Goal: Entertainment & Leisure: Consume media (video, audio)

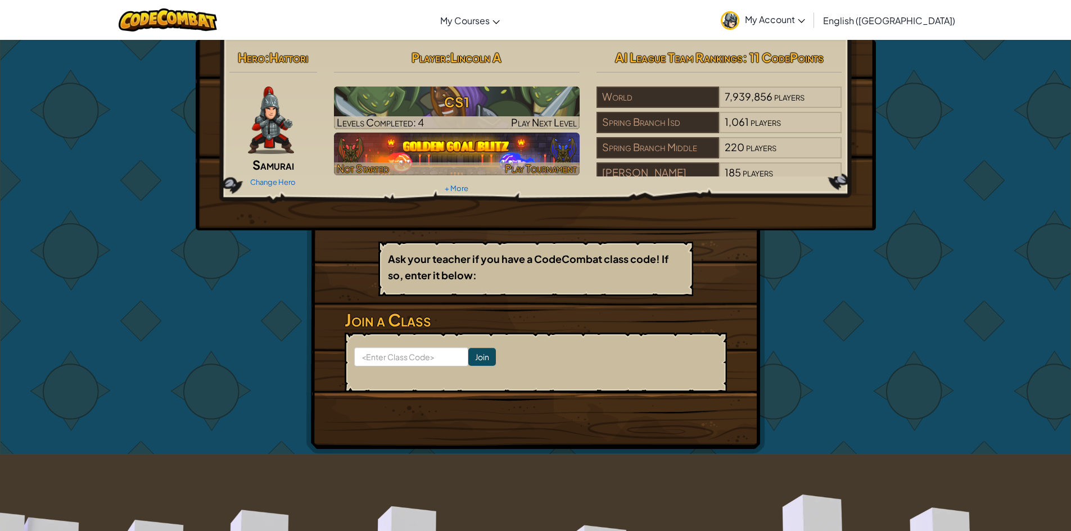
click at [428, 146] on img at bounding box center [457, 154] width 246 height 43
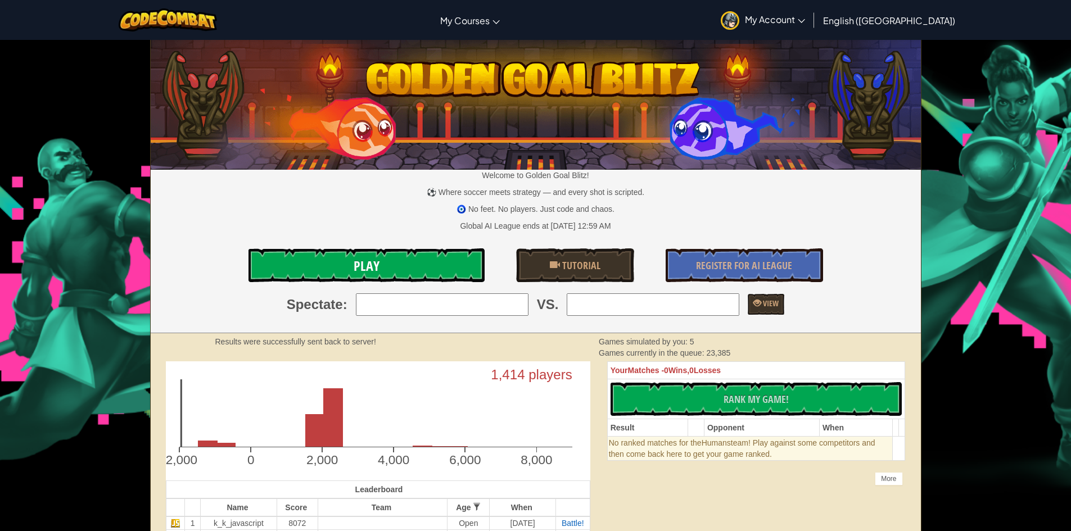
click at [433, 268] on link "Play" at bounding box center [366, 265] width 236 height 34
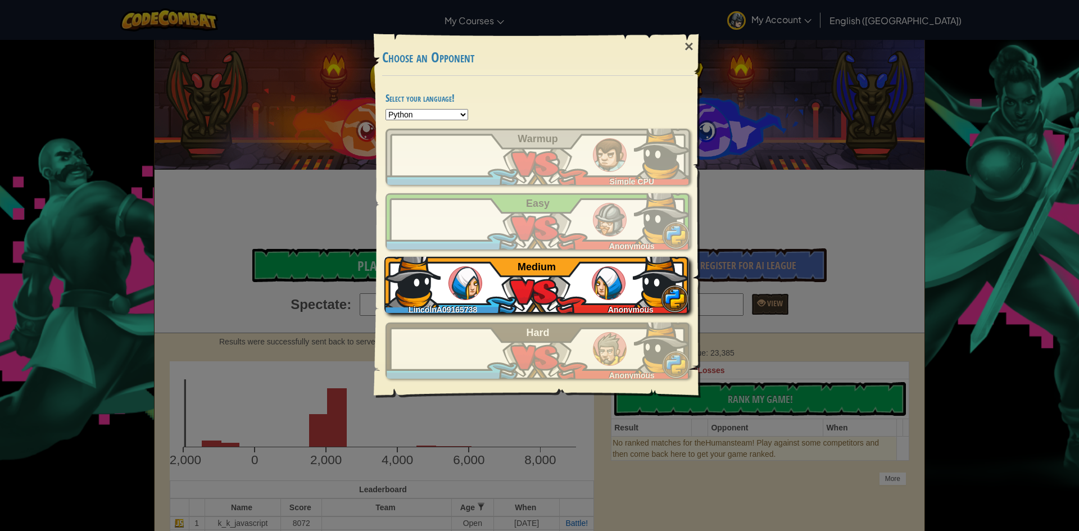
click at [497, 270] on div "LincolnA09165738 Anonymous Medium" at bounding box center [537, 285] width 305 height 56
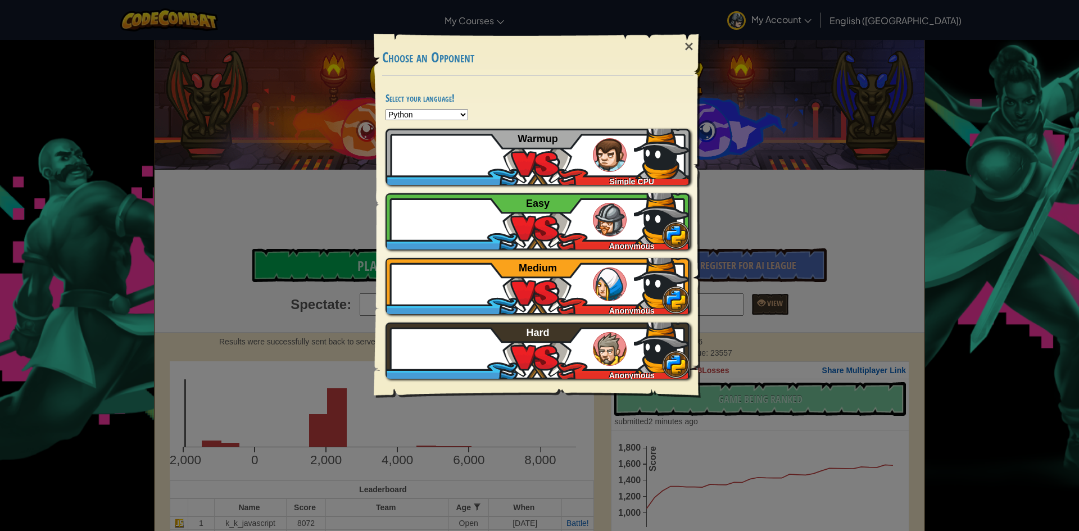
click at [406, 108] on div "Select your language! Python JavaScript CoffeeScript Lua C++ Java (Experimental…" at bounding box center [537, 237] width 327 height 323
click at [406, 112] on select "Python JavaScript CoffeeScript Lua C++ Java (Experimental)" at bounding box center [427, 114] width 83 height 11
select select "java"
click at [386, 109] on select "Python JavaScript CoffeeScript Lua C++ Java (Experimental)" at bounding box center [427, 114] width 83 height 11
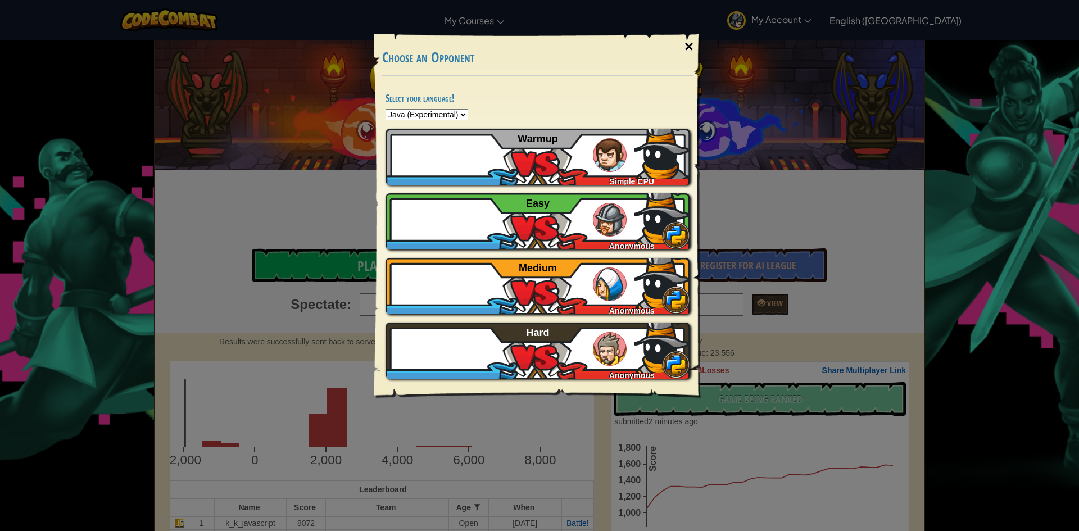
click at [686, 41] on div "×" at bounding box center [689, 46] width 26 height 33
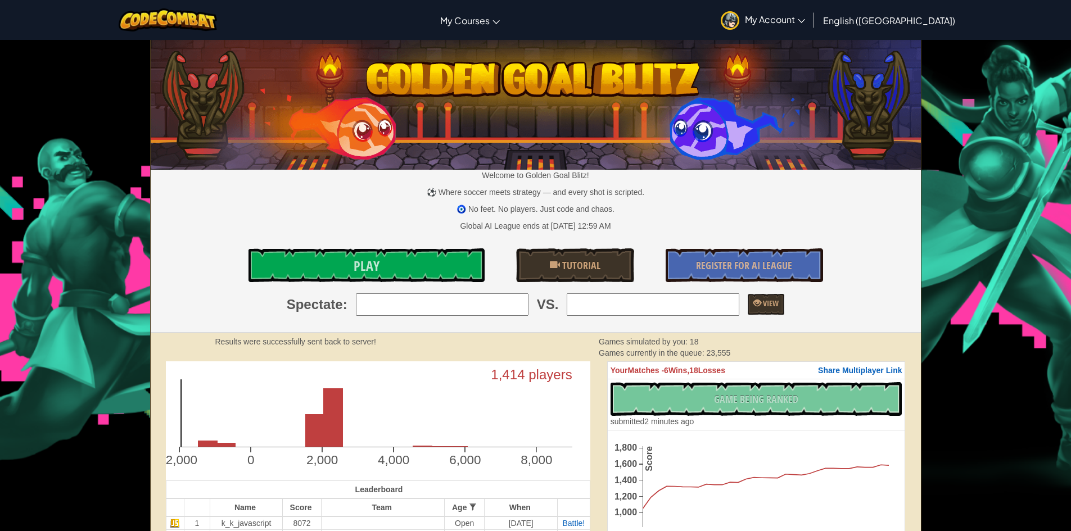
click at [709, 386] on div "No New Code to Rank Rank My Game! Submitting... Submitted for Ranking Failed to…" at bounding box center [756, 404] width 292 height 45
click at [709, 391] on div "No New Code to Rank Rank My Game! Submitting... Submitted for Ranking Failed to…" at bounding box center [756, 404] width 292 height 45
click at [492, 300] on input "search" at bounding box center [442, 304] width 173 height 22
type input "1: k_k_javascript"
click at [636, 307] on input "search" at bounding box center [653, 304] width 173 height 22
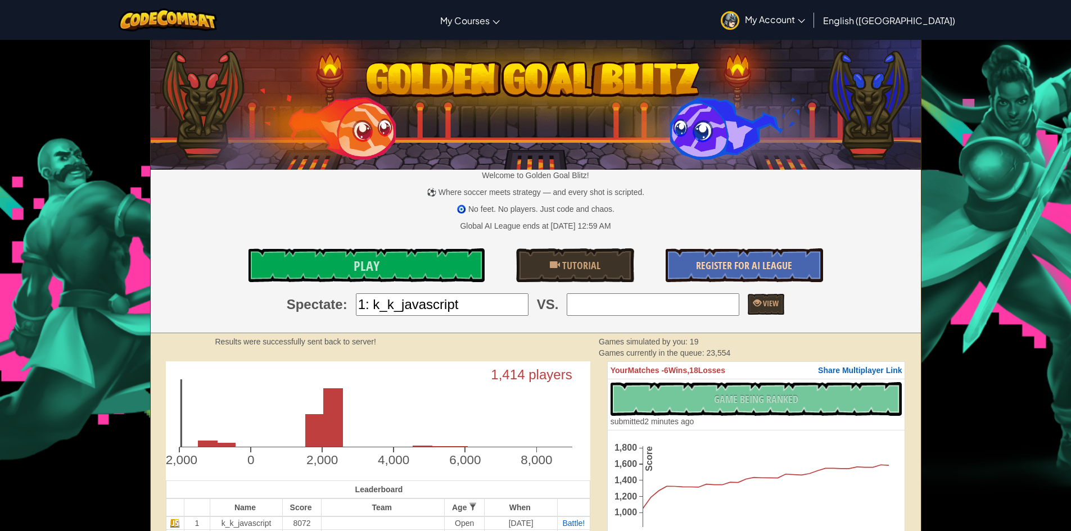
type input "2: buddeycc"
click at [777, 305] on link "View" at bounding box center [766, 304] width 37 height 21
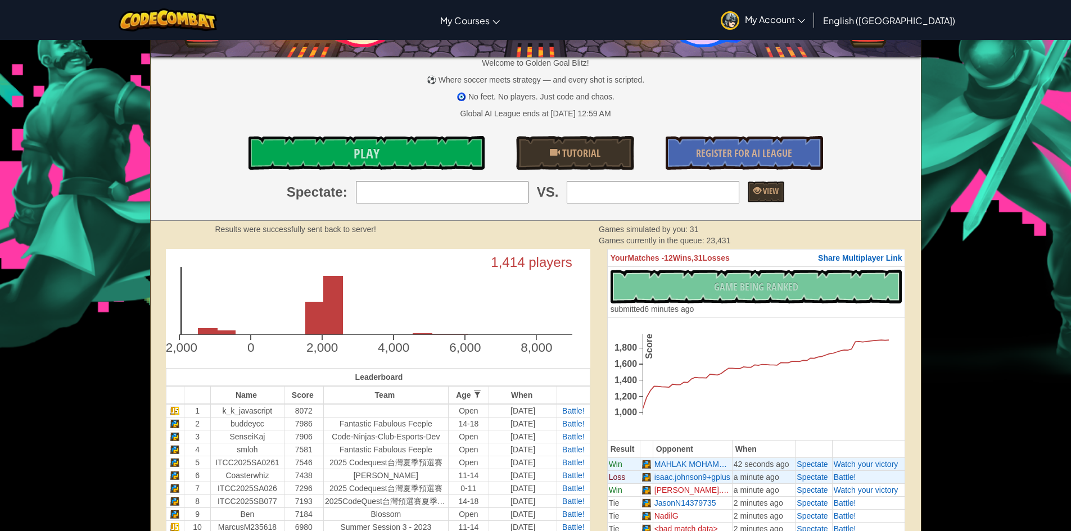
scroll to position [56, 0]
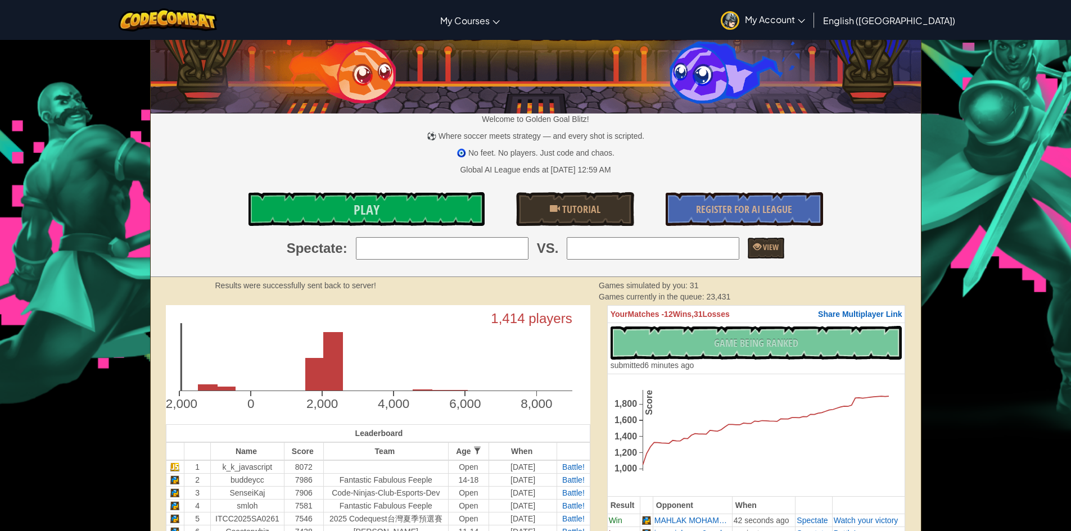
click at [506, 244] on input "search" at bounding box center [442, 248] width 173 height 22
type input "50: EvanLeJeune"
click at [600, 247] on input "search" at bounding box center [653, 248] width 173 height 22
type input "49: isaac.johnson9+gplus"
click at [754, 240] on link "View" at bounding box center [766, 248] width 37 height 21
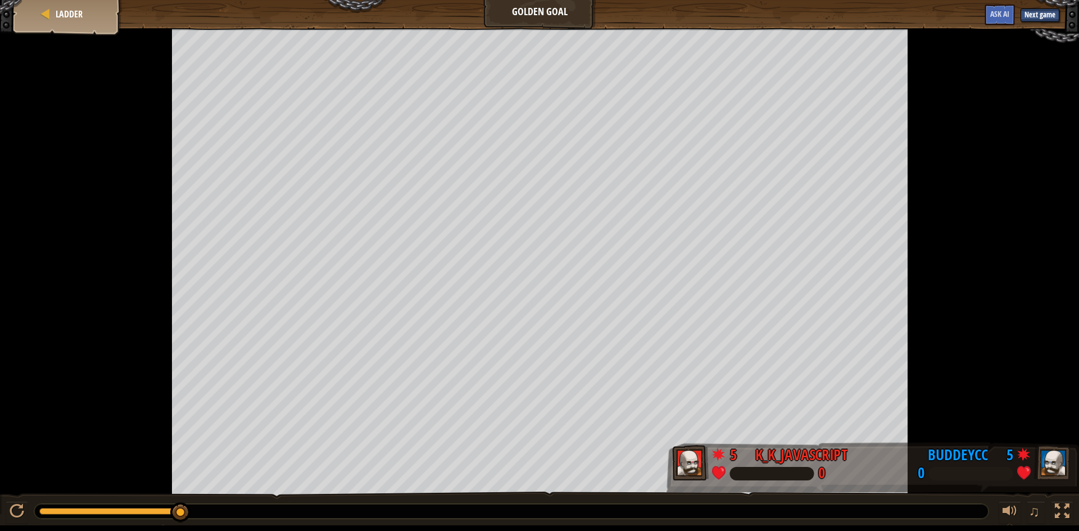
drag, startPoint x: 183, startPoint y: 515, endPoint x: 215, endPoint y: 517, distance: 32.6
drag, startPoint x: 176, startPoint y: 514, endPoint x: 214, endPoint y: 487, distance: 46.0
click at [198, 495] on body "Goals Start Level Error loading from server. Try refreshing the page. You'll ne…" at bounding box center [539, 263] width 1079 height 526
click at [1028, 17] on button "Next game" at bounding box center [1040, 14] width 39 height 13
click at [1031, 16] on button "Next game" at bounding box center [1040, 14] width 39 height 13
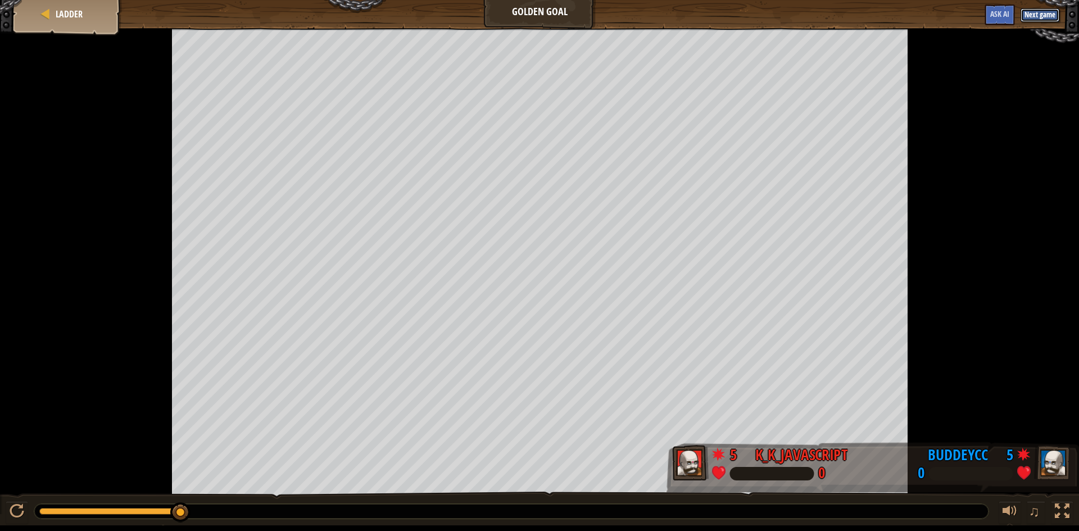
click at [1034, 10] on button "Next game" at bounding box center [1040, 14] width 39 height 13
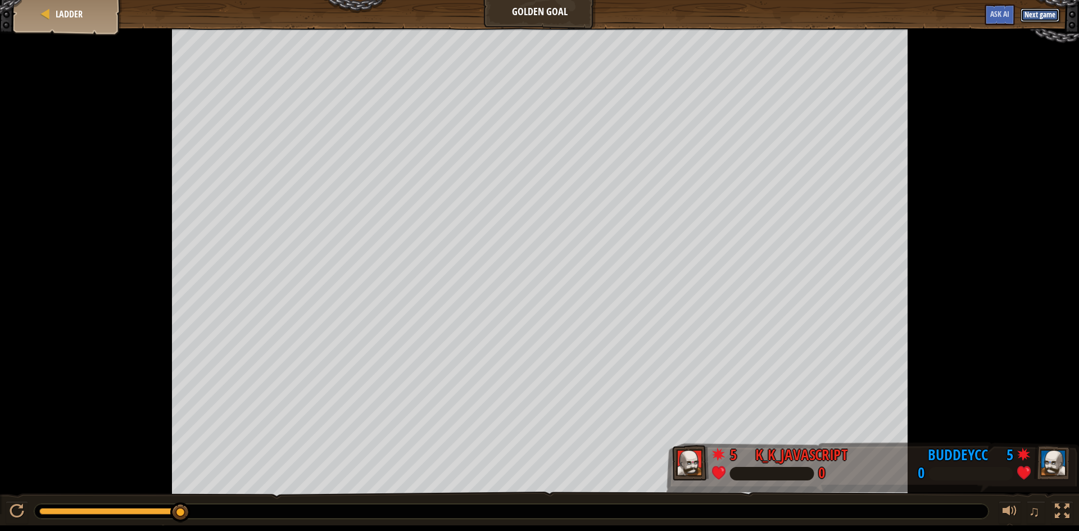
click at [1034, 10] on button "Next game" at bounding box center [1040, 14] width 39 height 13
drag, startPoint x: 1034, startPoint y: 10, endPoint x: 1023, endPoint y: 22, distance: 15.9
click at [1033, 10] on button "Next game" at bounding box center [1040, 14] width 39 height 13
click at [57, 10] on span "Ladder" at bounding box center [69, 14] width 27 height 12
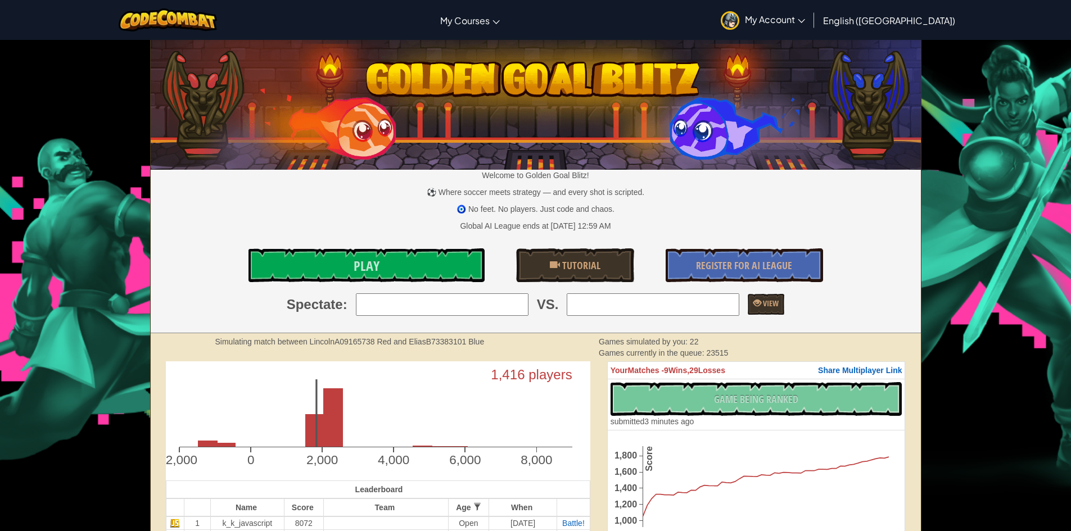
click at [501, 300] on input "search" at bounding box center [442, 304] width 173 height 22
type input "99: GiaVinh92"
click at [622, 315] on input "search" at bounding box center [653, 304] width 173 height 22
type input "1: k_k_javascript"
click at [748, 300] on link "View" at bounding box center [766, 304] width 37 height 21
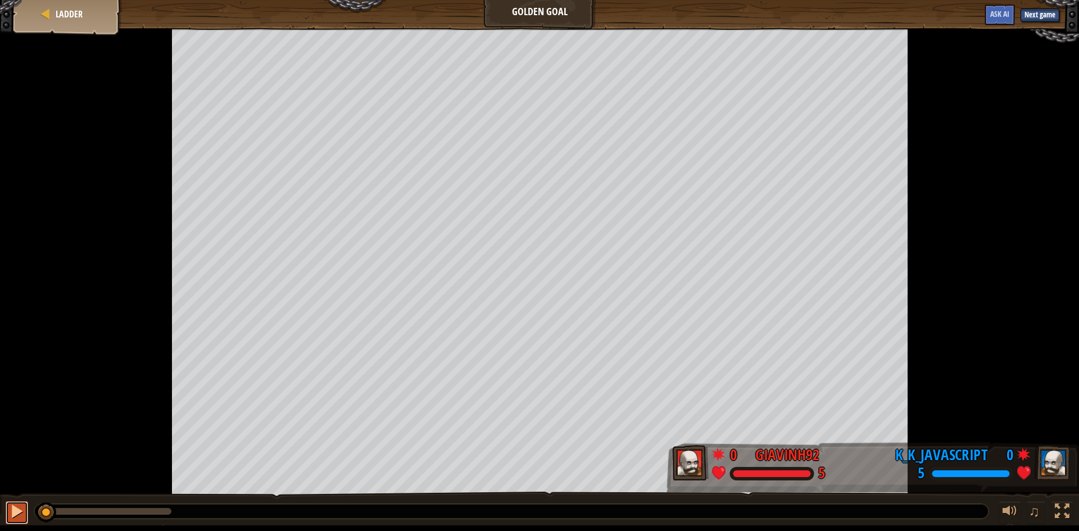
click at [10, 509] on div at bounding box center [17, 511] width 15 height 15
click at [1047, 11] on button "Next game" at bounding box center [1040, 14] width 39 height 13
click at [84, 12] on div "Ladder" at bounding box center [67, 14] width 90 height 28
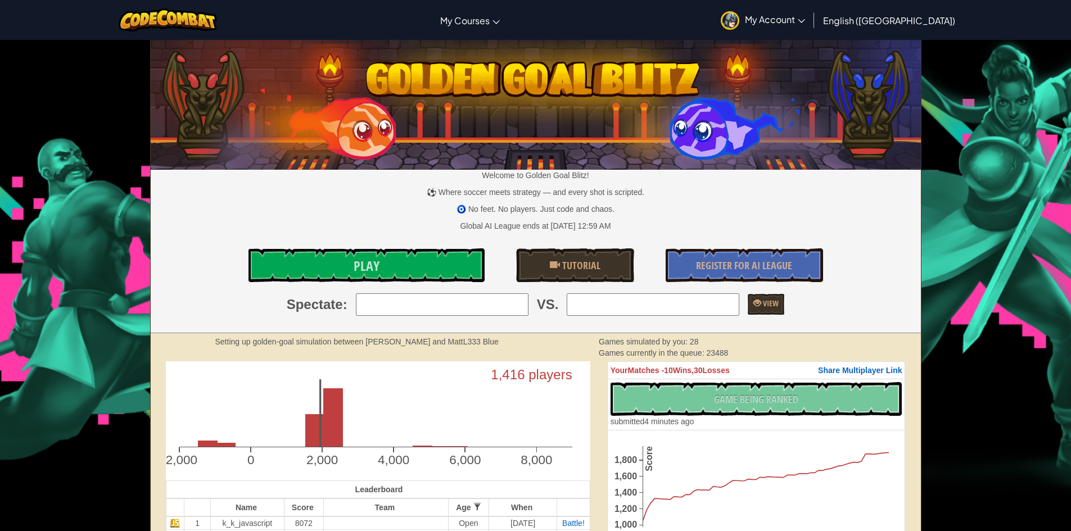
drag, startPoint x: 393, startPoint y: 299, endPoint x: 445, endPoint y: 311, distance: 53.9
click at [394, 299] on input "search" at bounding box center [442, 304] width 173 height 22
type input "99: GiaVinh92"
click at [624, 310] on input "search" at bounding box center [653, 304] width 173 height 22
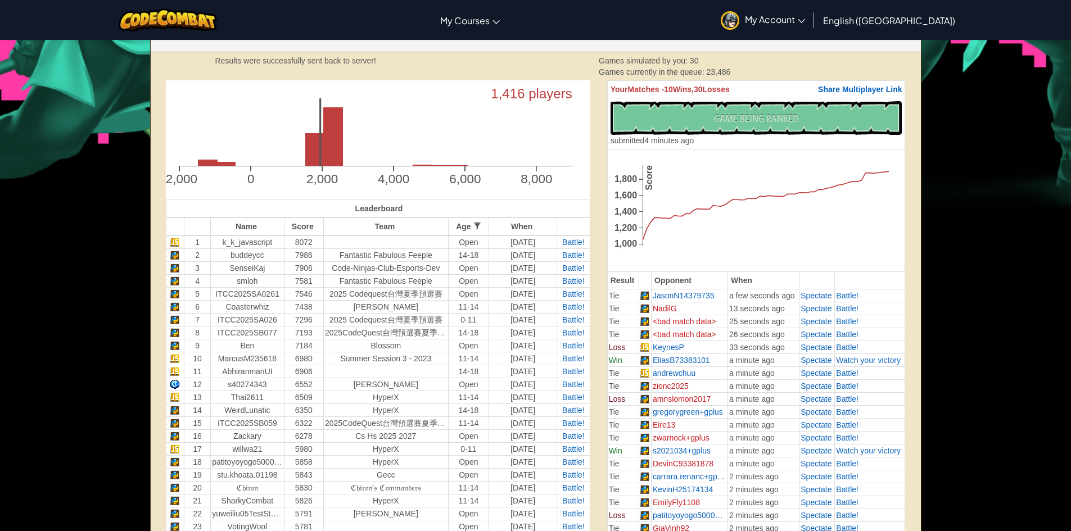
scroll to position [112, 0]
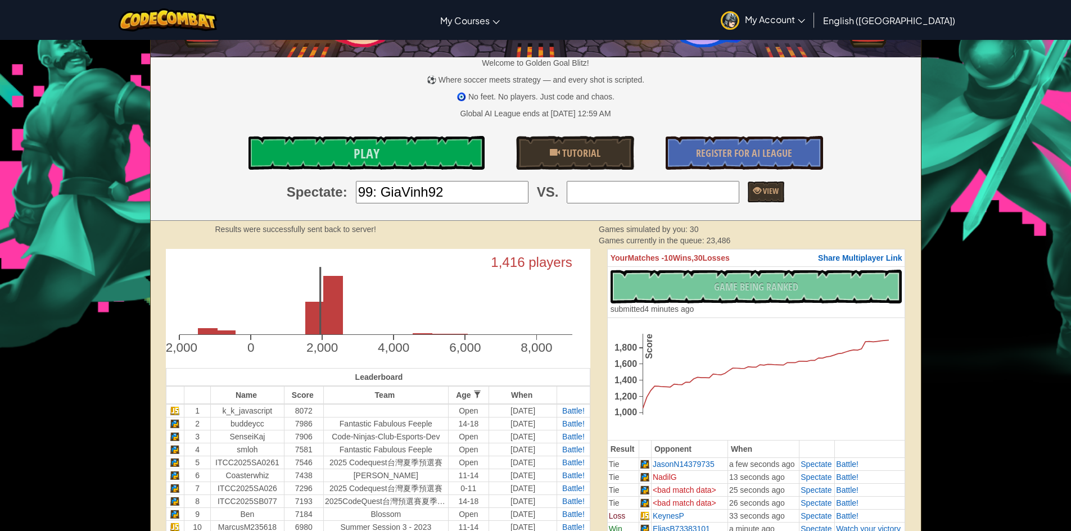
click at [631, 187] on input "search" at bounding box center [653, 192] width 173 height 22
type input "25: NathanielL101311"
click at [766, 188] on span "View" at bounding box center [769, 191] width 17 height 11
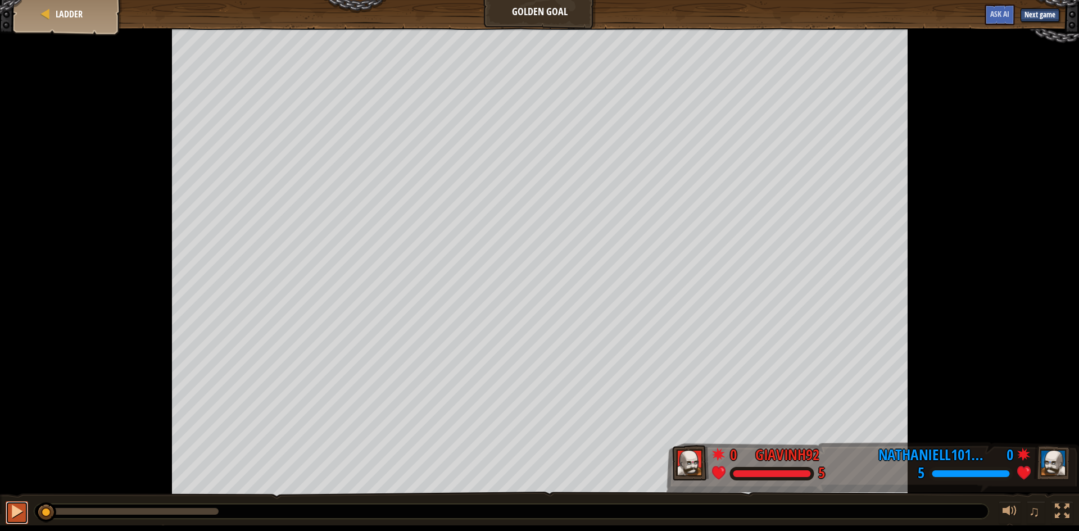
click at [15, 515] on div at bounding box center [17, 511] width 15 height 15
click at [56, 14] on span "Ladder" at bounding box center [69, 14] width 27 height 12
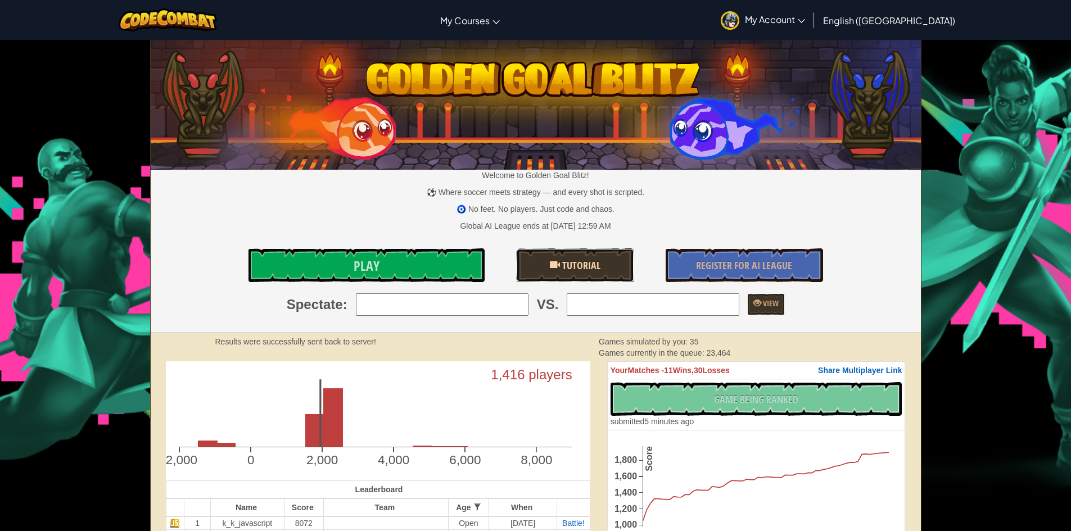
click at [595, 251] on link "Tutorial" at bounding box center [575, 265] width 118 height 34
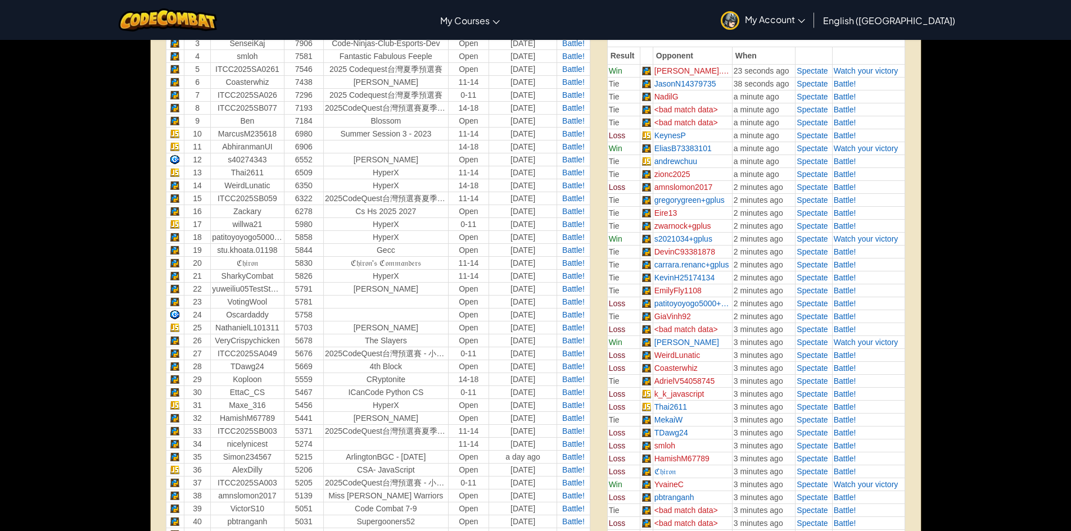
scroll to position [394, 0]
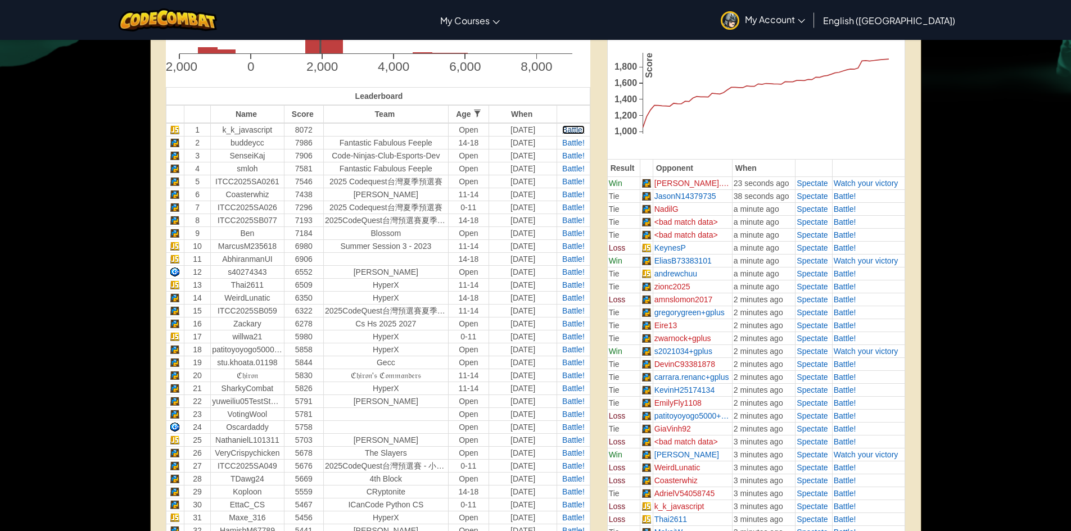
click at [564, 129] on span "Battle!" at bounding box center [573, 129] width 22 height 9
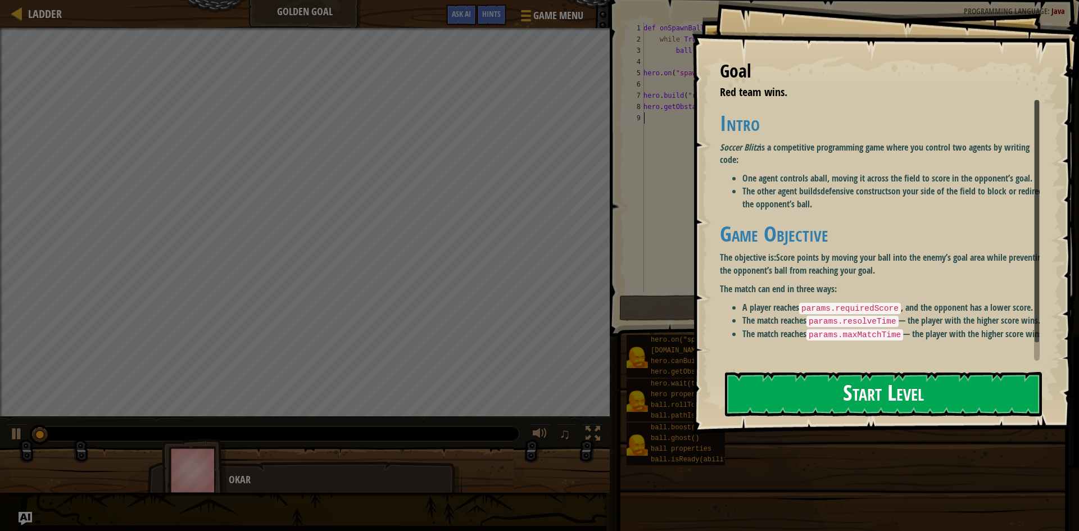
click at [827, 383] on button "Start Level" at bounding box center [883, 394] width 317 height 44
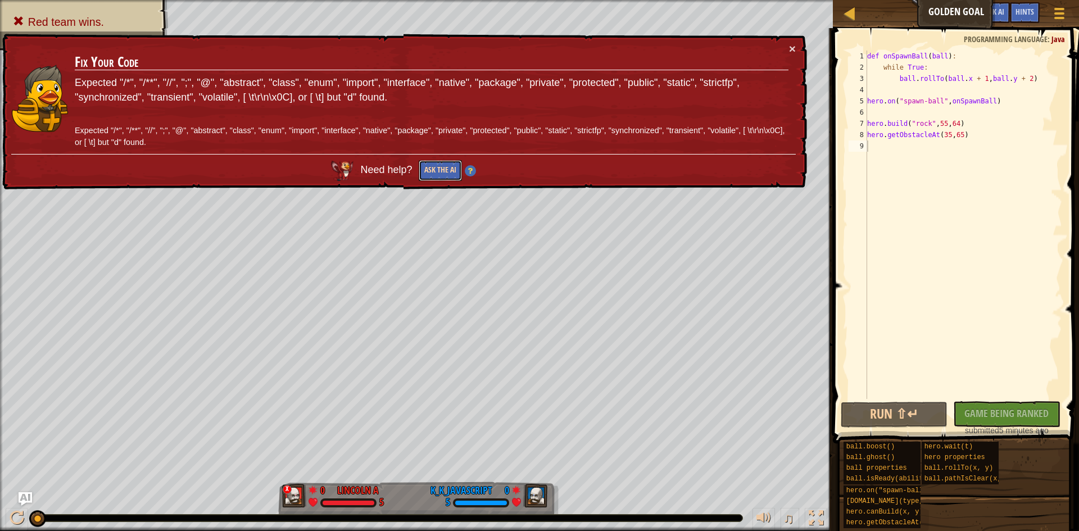
click at [445, 177] on button "Ask the AI" at bounding box center [440, 170] width 43 height 21
click at [429, 165] on button "Ask the AI" at bounding box center [440, 170] width 43 height 21
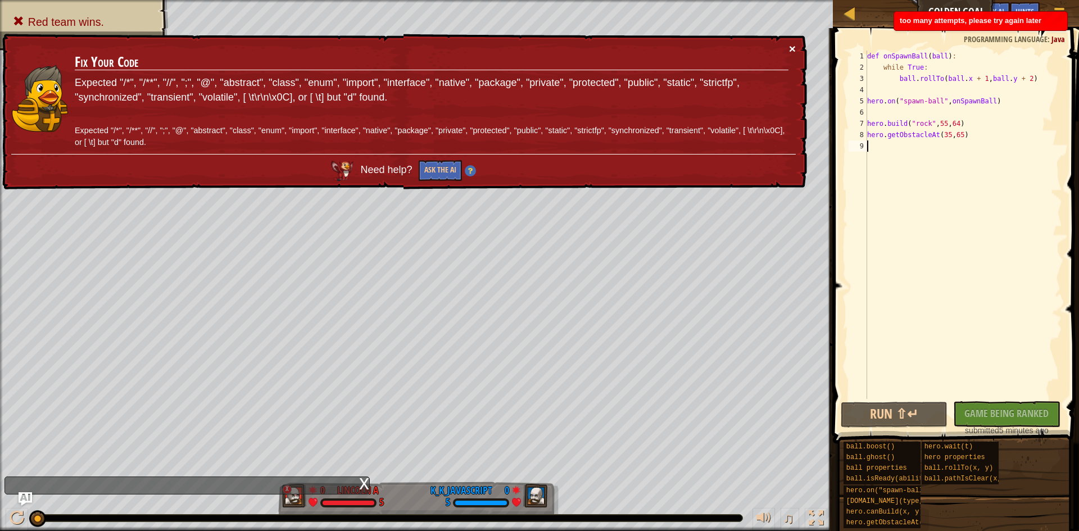
click at [795, 43] on button "×" at bounding box center [792, 49] width 7 height 12
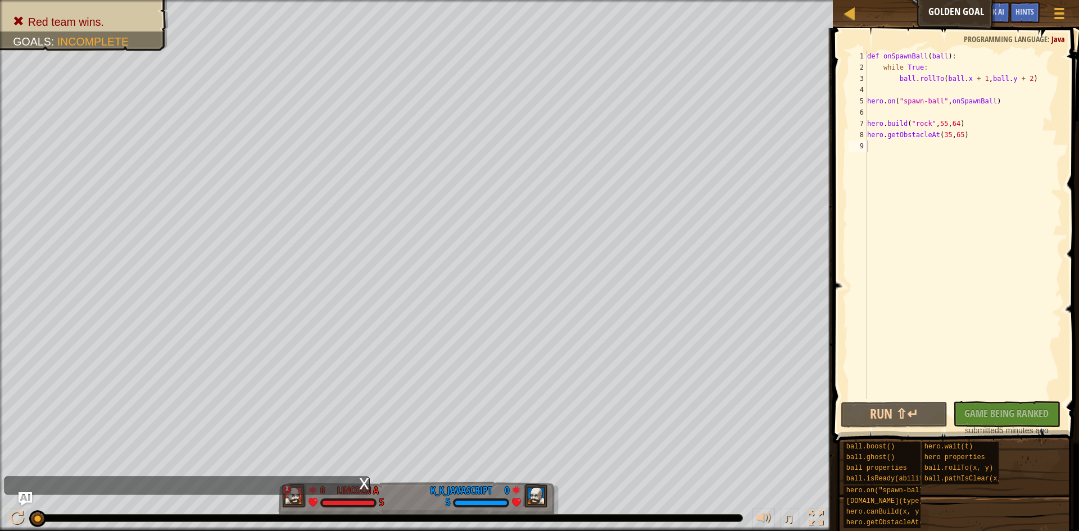
click at [1006, 418] on div "No New Code to Rank Rank My Game! Submitting... Submitted for Ranking Failed to…" at bounding box center [1001, 418] width 107 height 35
drag, startPoint x: 34, startPoint y: 515, endPoint x: 91, endPoint y: 516, distance: 56.8
drag, startPoint x: 62, startPoint y: 518, endPoint x: 105, endPoint y: 502, distance: 45.5
click at [105, 502] on div "♫" at bounding box center [416, 516] width 833 height 34
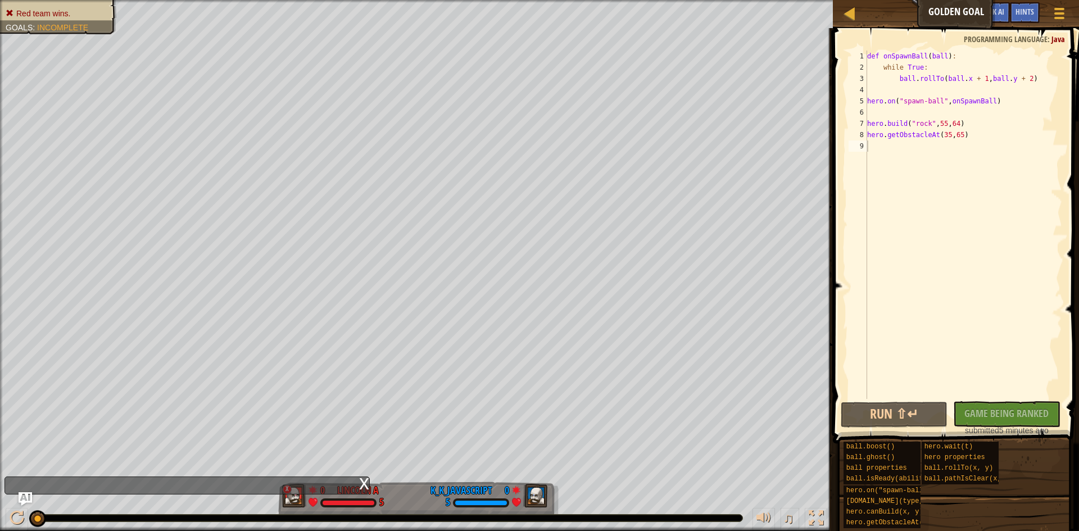
click at [25, 5] on div "Red team wins. Goals : Incomplete" at bounding box center [51, 14] width 129 height 42
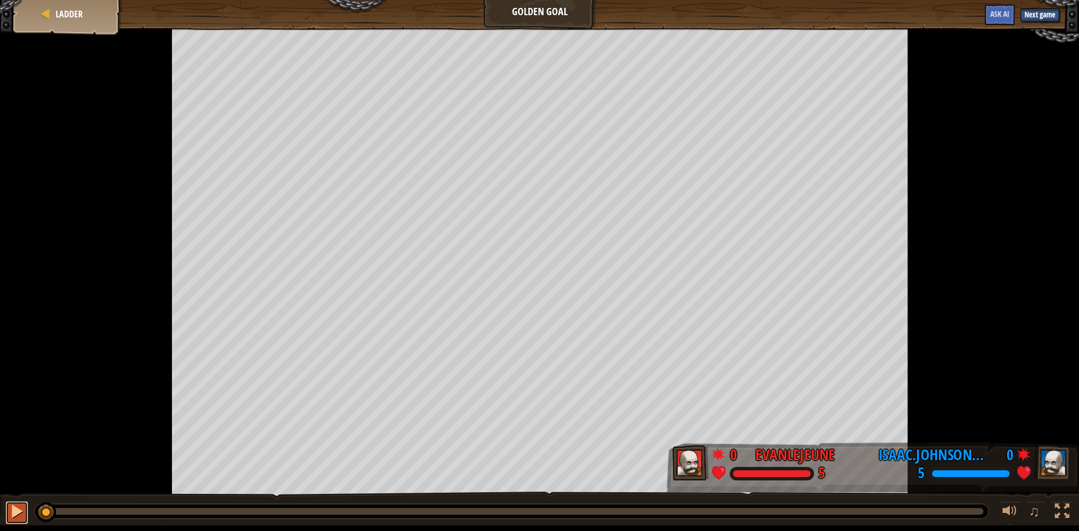
click at [7, 512] on button at bounding box center [17, 512] width 22 height 23
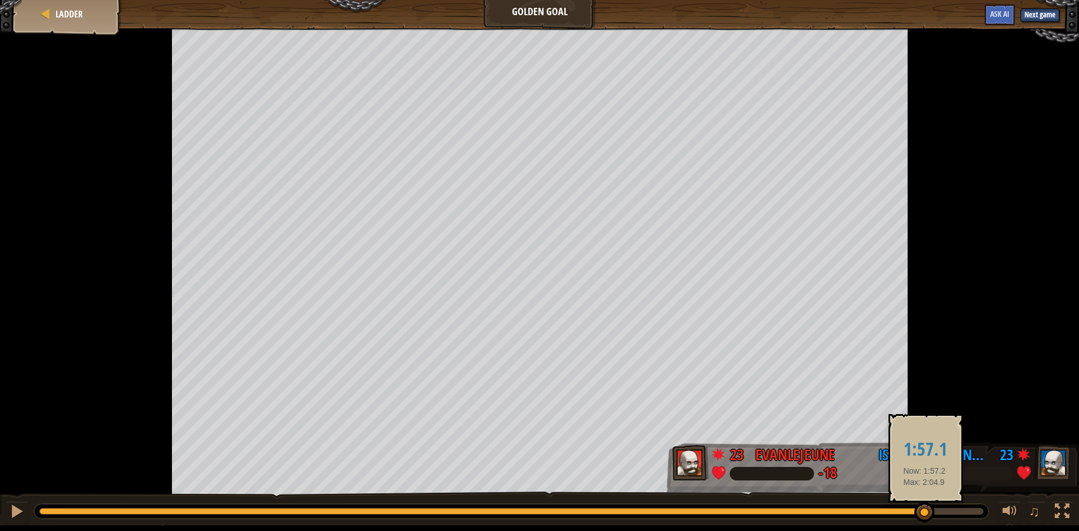
drag, startPoint x: 480, startPoint y: 514, endPoint x: 925, endPoint y: 506, distance: 444.7
click at [925, 506] on div at bounding box center [925, 513] width 20 height 20
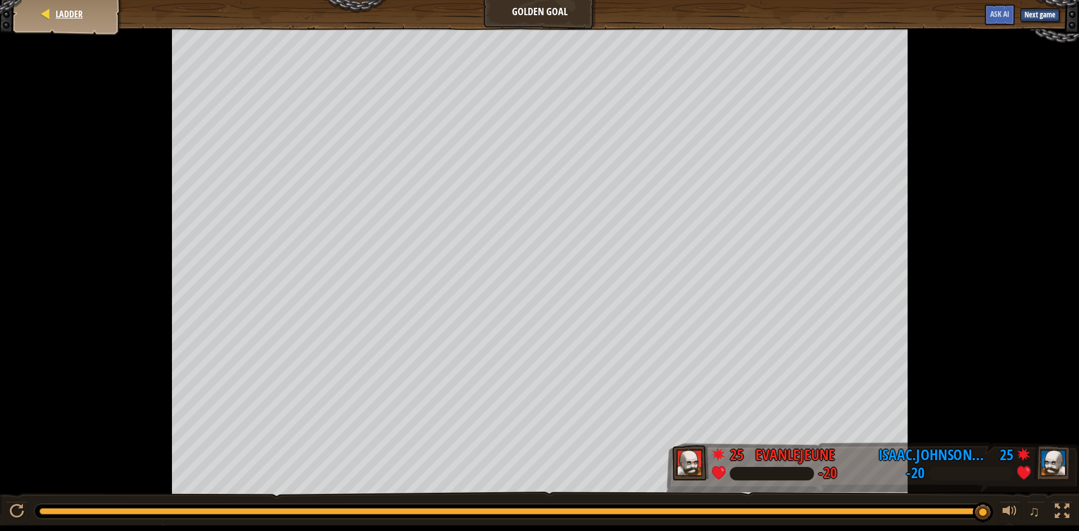
click at [70, 21] on div "Ladder" at bounding box center [67, 14] width 90 height 28
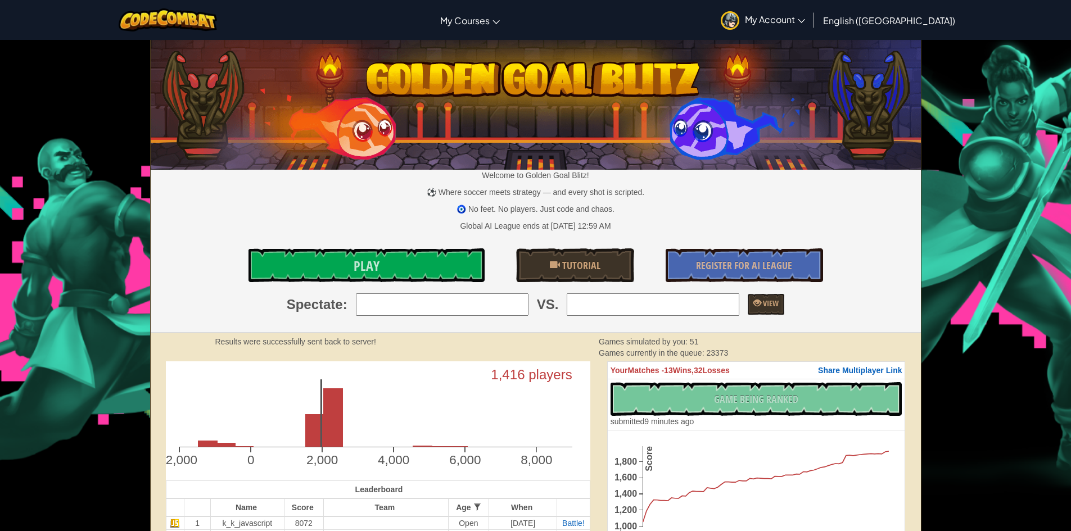
click at [676, 300] on input "search" at bounding box center [653, 304] width 173 height 22
type input "10: MarcusM235618"
click at [497, 301] on input "search" at bounding box center [442, 304] width 173 height 22
type input "11: AbhiranmanUI"
click at [755, 301] on span at bounding box center [757, 303] width 8 height 8
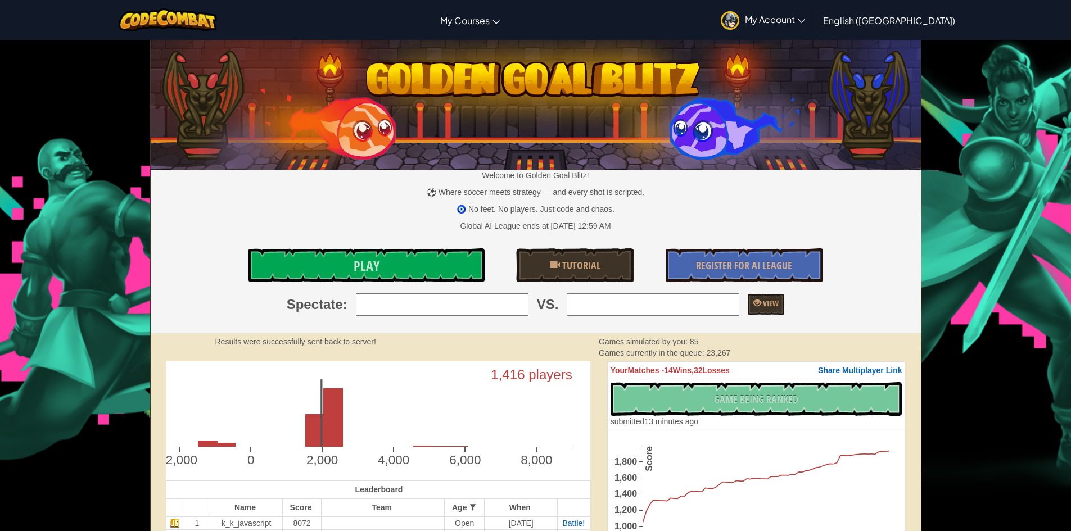
scroll to position [56, 0]
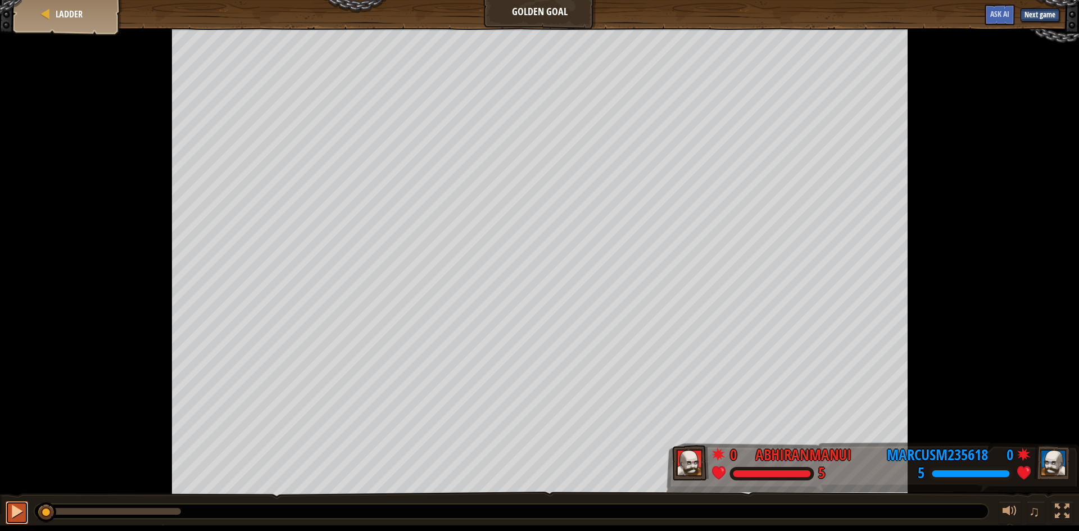
click at [18, 520] on button at bounding box center [17, 512] width 22 height 23
click at [44, 13] on div at bounding box center [45, 13] width 11 height 11
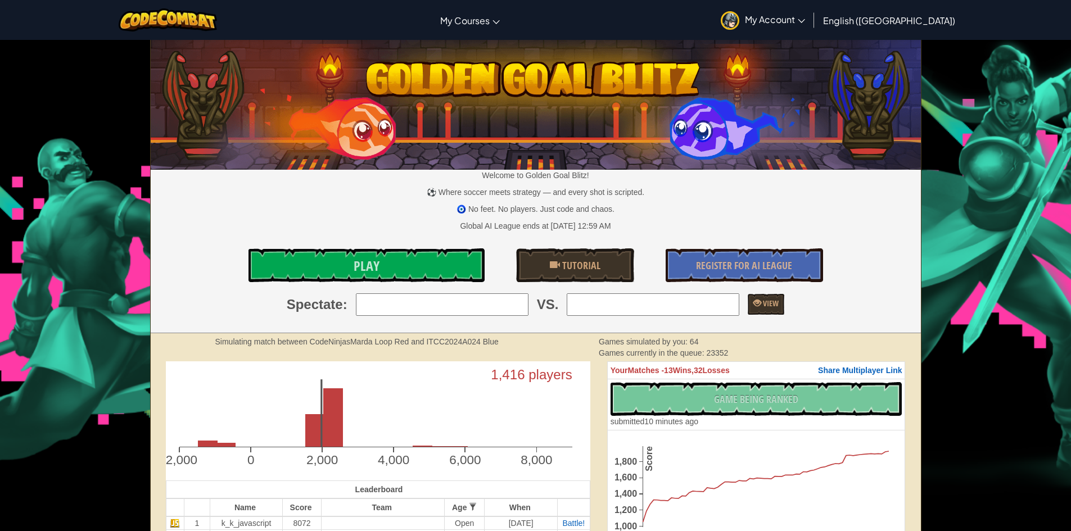
click at [444, 304] on input "search" at bounding box center [442, 304] width 173 height 22
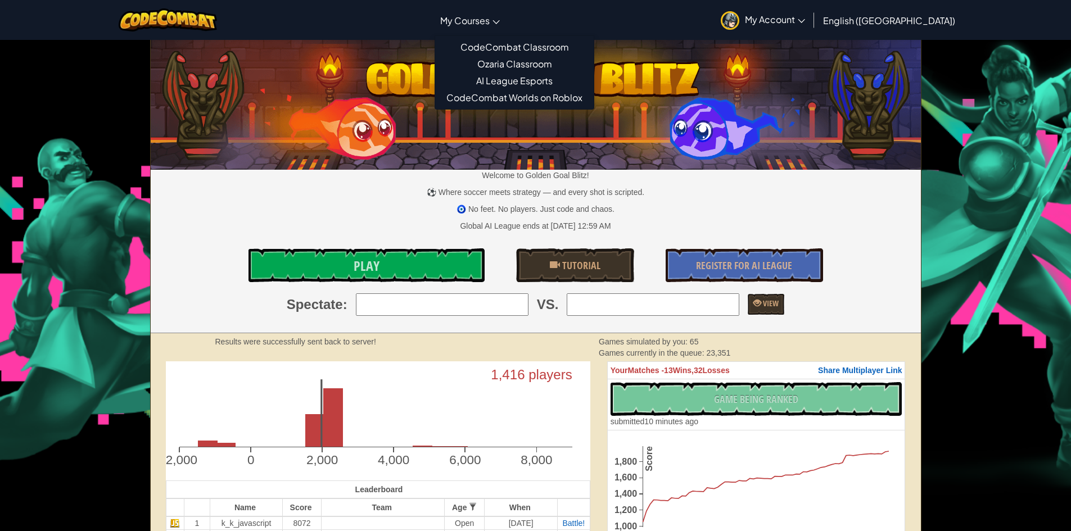
type input "2: buddeycc"
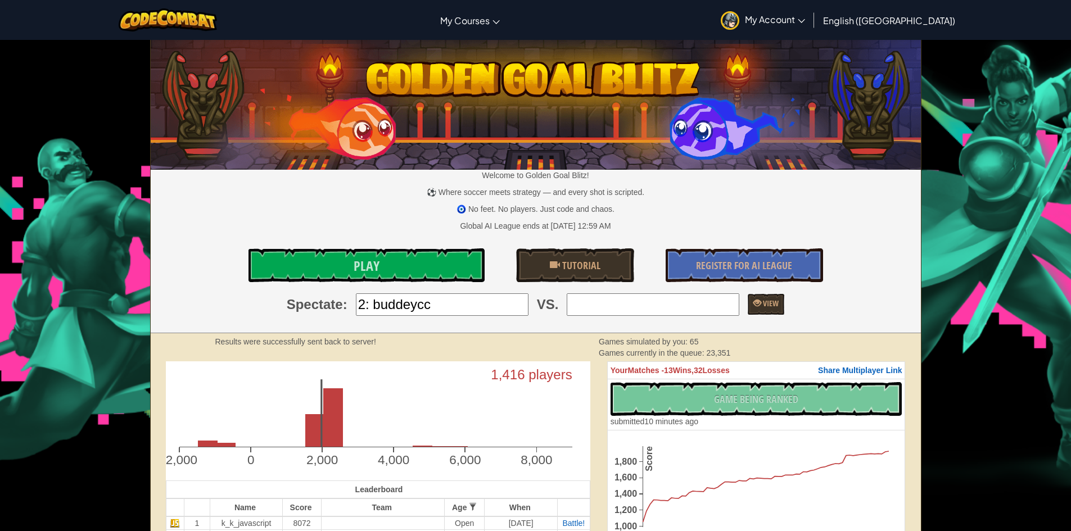
click at [668, 297] on input "search" at bounding box center [653, 304] width 173 height 22
type input "10: MarcusM235618"
click at [772, 307] on span "View" at bounding box center [769, 303] width 17 height 11
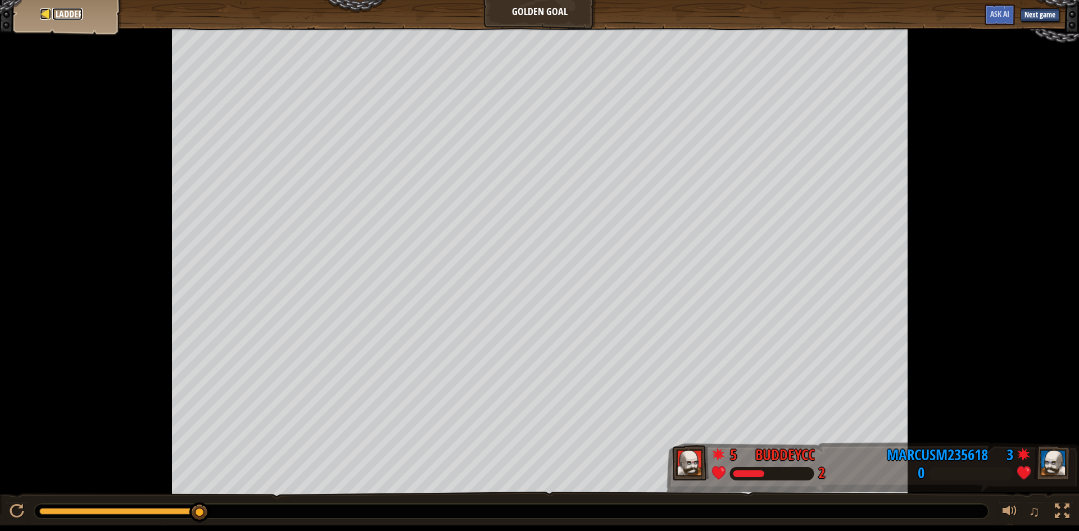
click at [71, 15] on span "Ladder" at bounding box center [69, 14] width 27 height 12
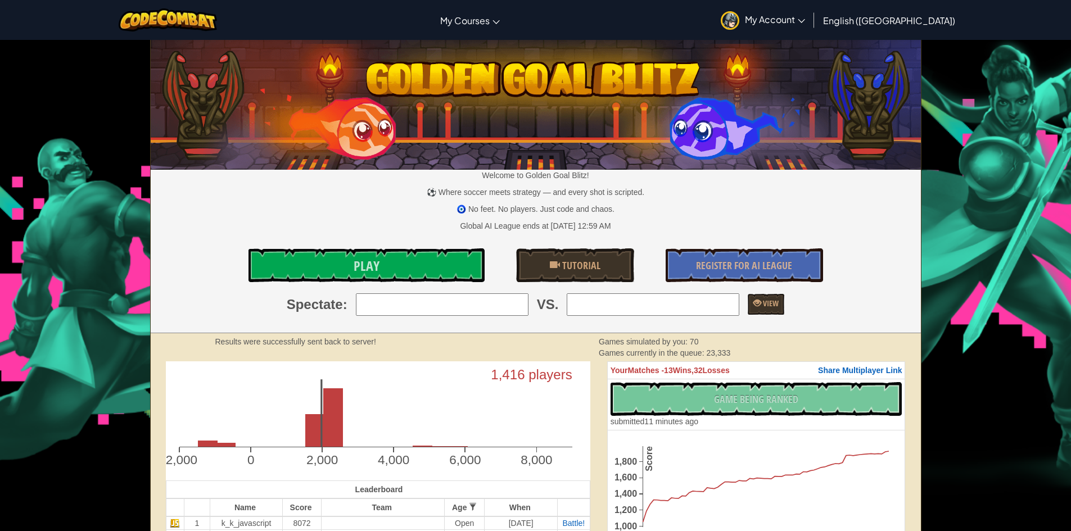
click at [437, 296] on input "search" at bounding box center [442, 304] width 173 height 22
type input "2: buddeycc"
click at [603, 309] on input "search" at bounding box center [653, 304] width 173 height 22
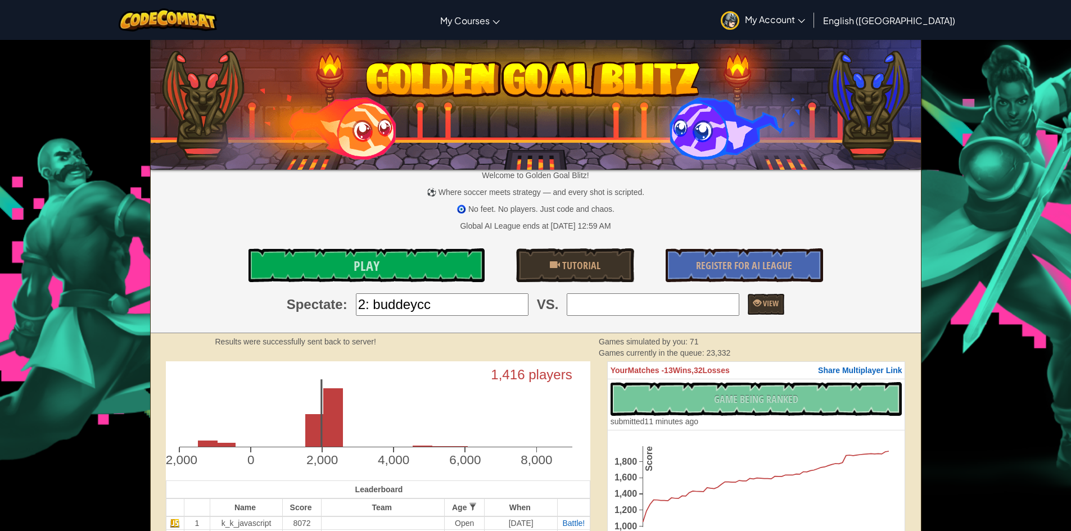
type input "5: ITCC2025SA0261"
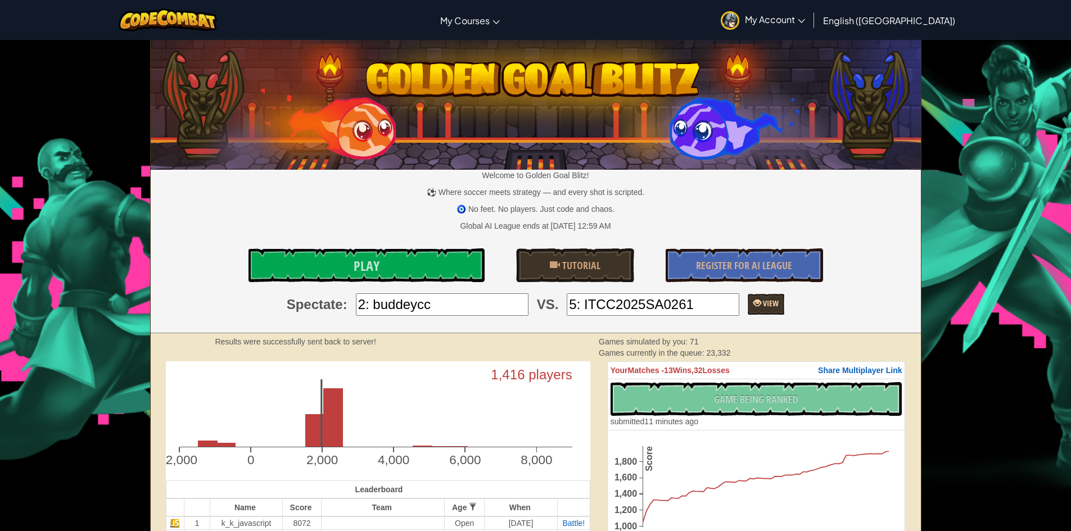
click at [761, 300] on span "View" at bounding box center [769, 303] width 17 height 11
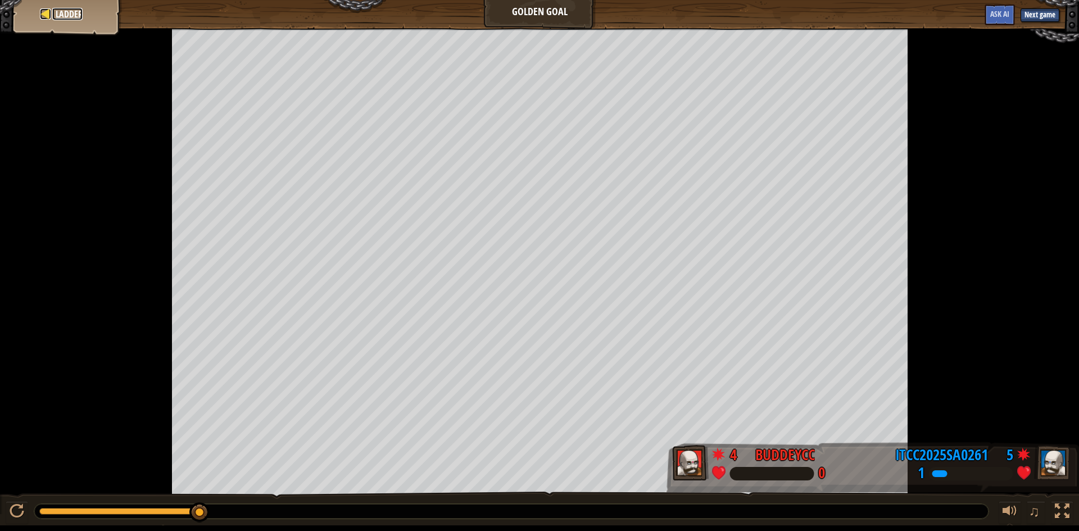
click at [71, 12] on span "Ladder" at bounding box center [69, 14] width 27 height 12
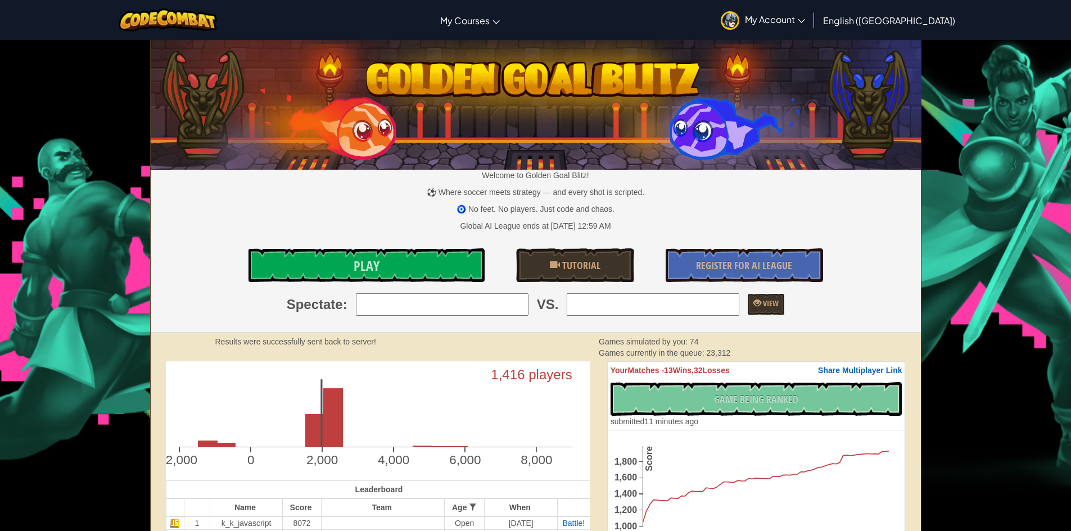
click at [448, 301] on input "search" at bounding box center [442, 304] width 173 height 22
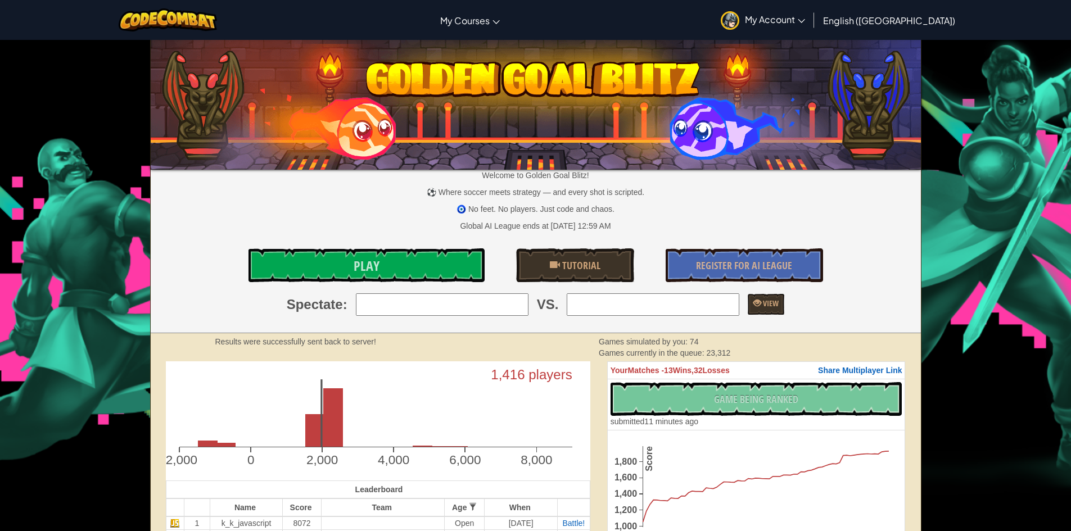
type input "4: smloh"
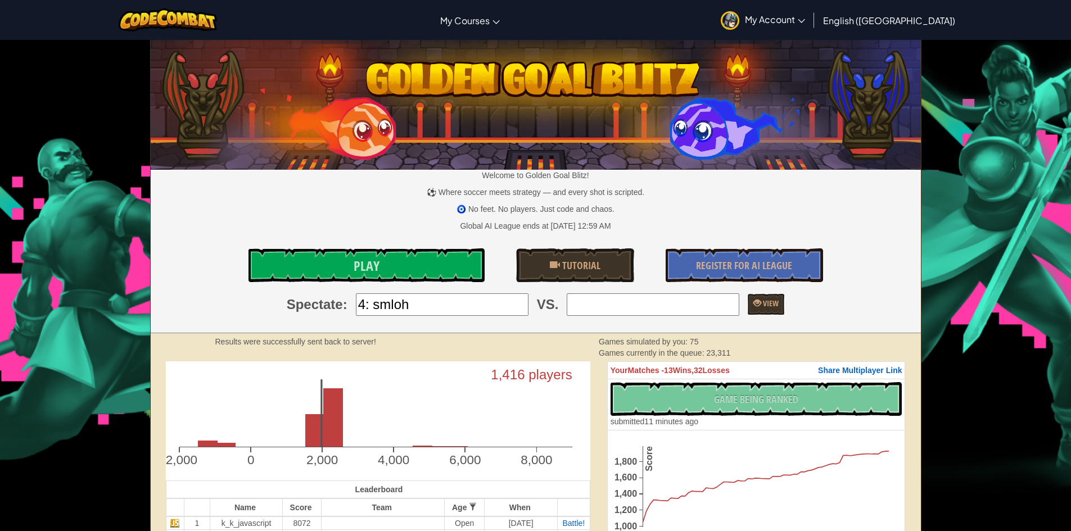
click at [563, 293] on div "Welcome to Golden Goal Blitz! ⚽ Where soccer meets strategy — and every shot is…" at bounding box center [536, 186] width 770 height 293
click at [568, 296] on input "search" at bounding box center [653, 304] width 173 height 22
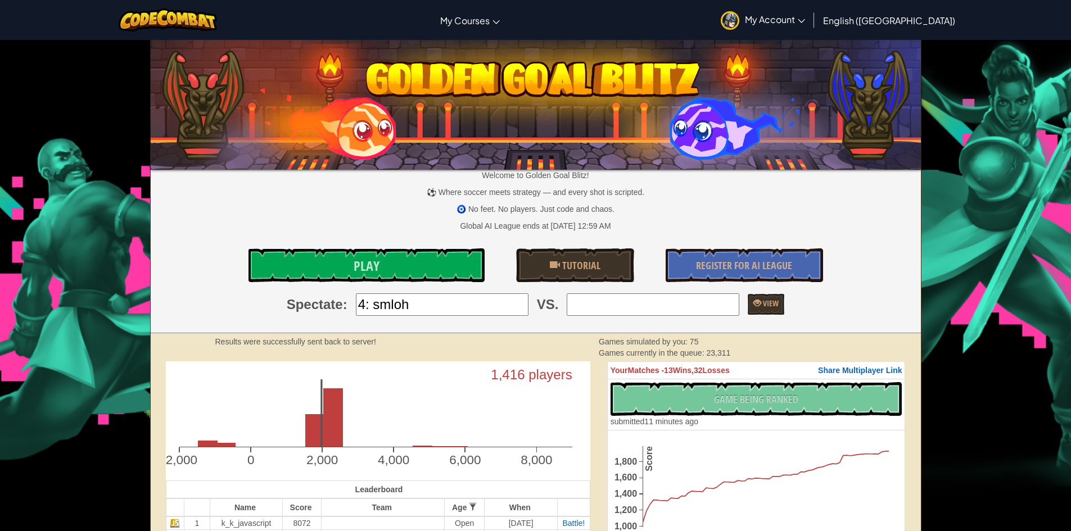
type input "2: buddeycc"
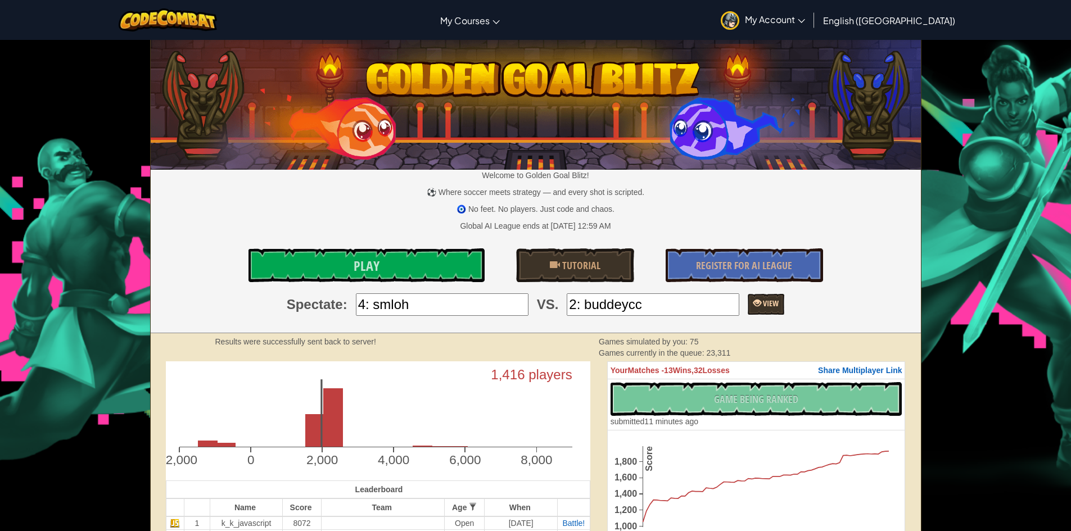
click at [762, 301] on span "View" at bounding box center [769, 303] width 17 height 11
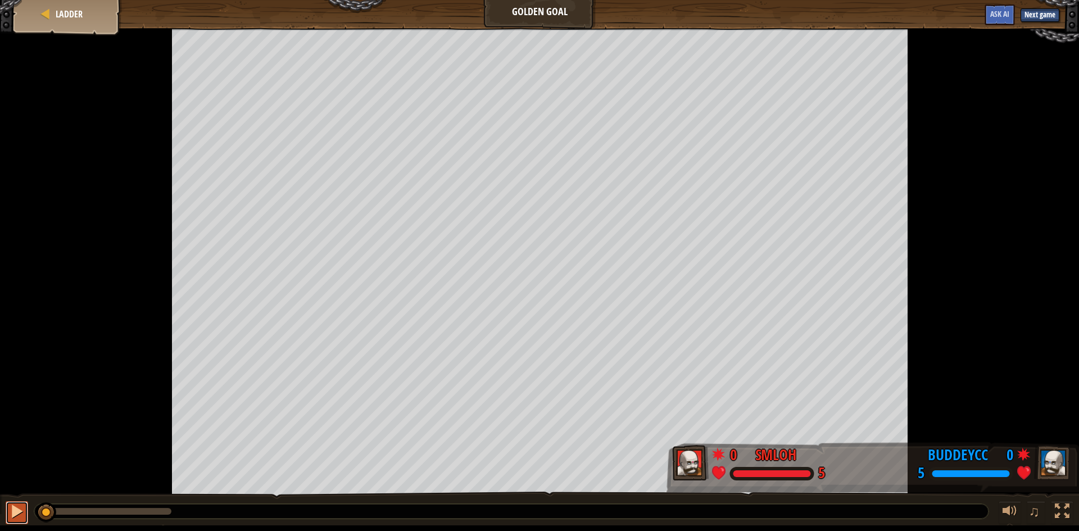
click at [7, 521] on button at bounding box center [17, 512] width 22 height 23
click at [78, 15] on span "Ladder" at bounding box center [69, 14] width 27 height 12
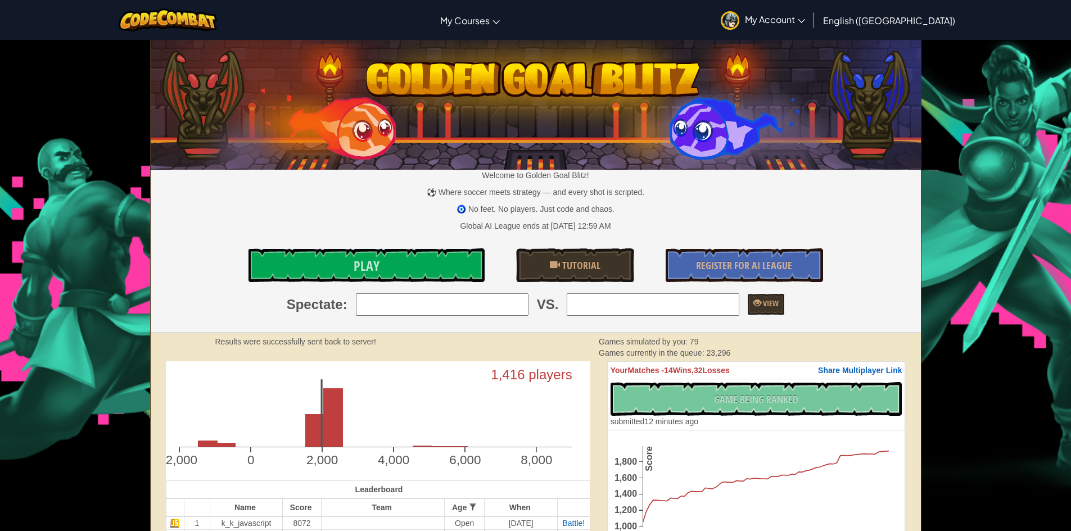
click at [502, 304] on input "search" at bounding box center [442, 304] width 173 height 22
type input "2: buddeycc"
click at [610, 303] on input "search" at bounding box center [653, 304] width 173 height 22
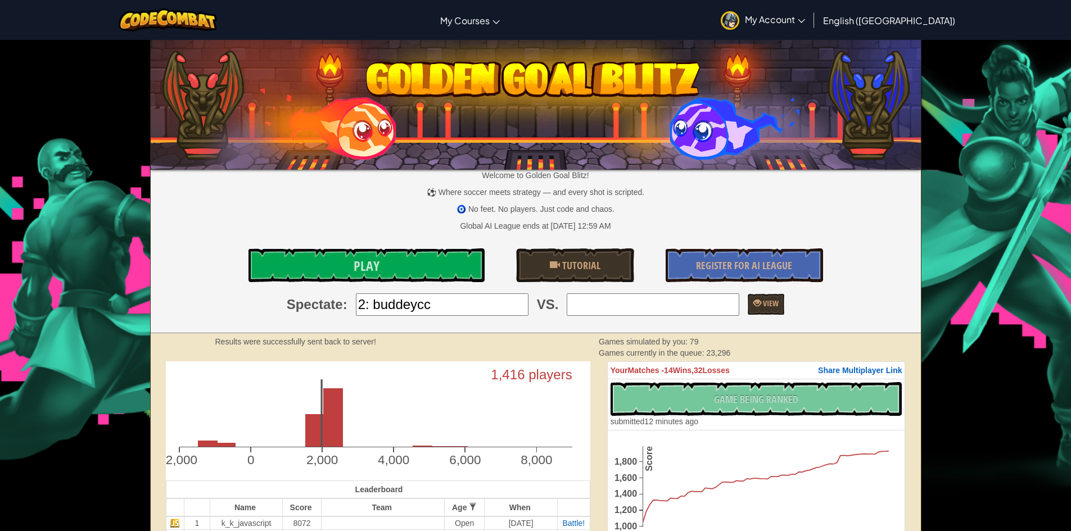
type input "5: ITCC2025SA0261"
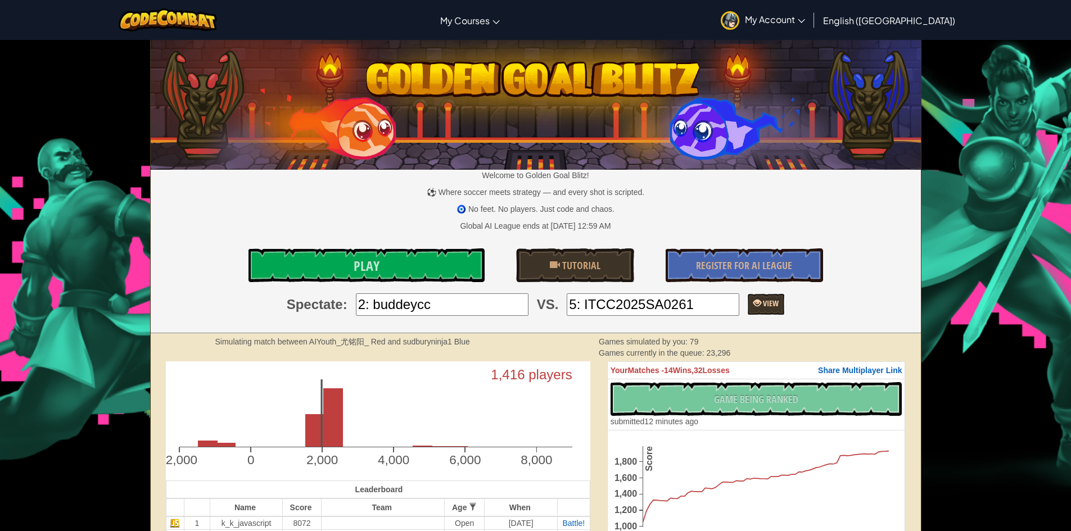
click at [770, 304] on span "View" at bounding box center [769, 303] width 17 height 11
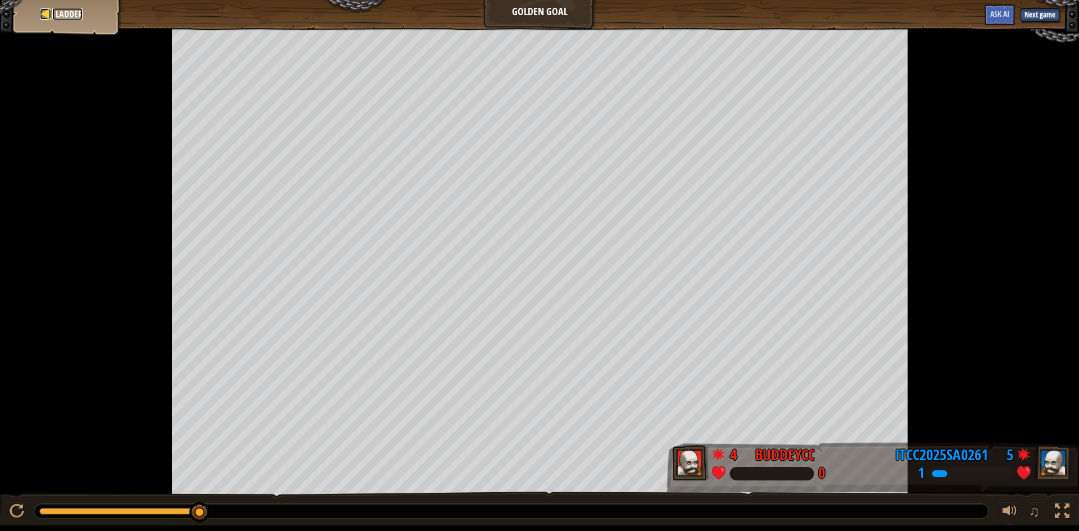
click at [43, 12] on div at bounding box center [45, 13] width 11 height 11
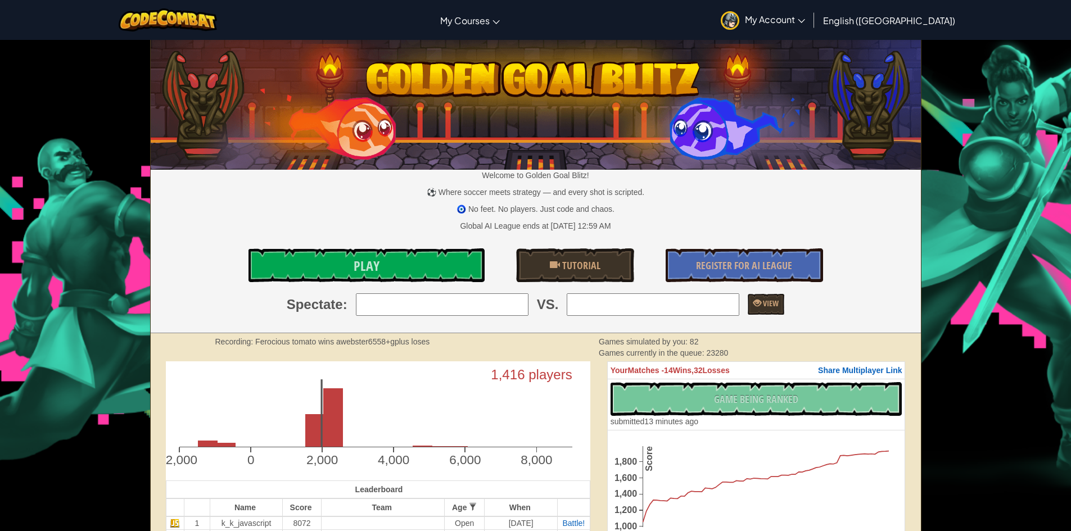
click at [417, 296] on input "search" at bounding box center [442, 304] width 173 height 22
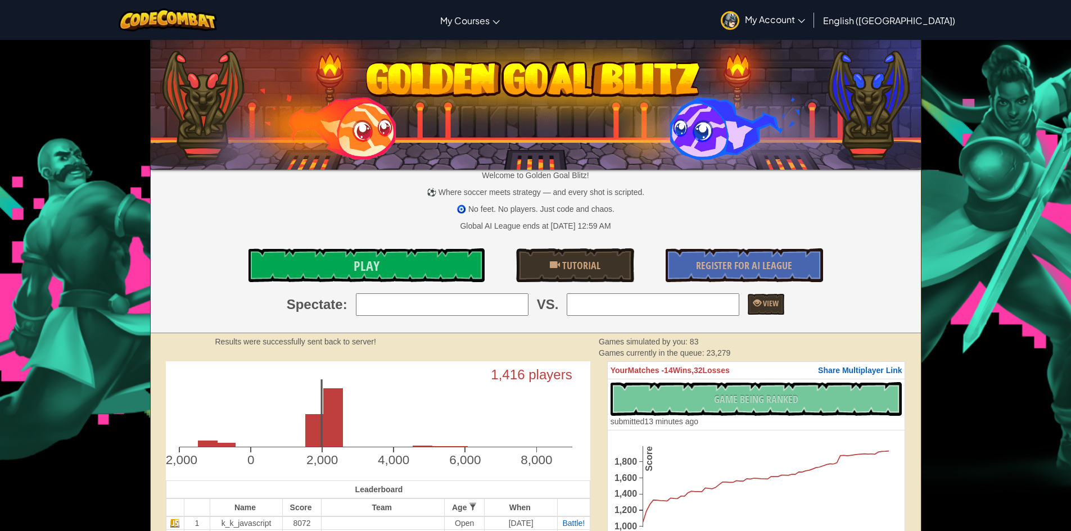
type input "1: k_k_javascript"
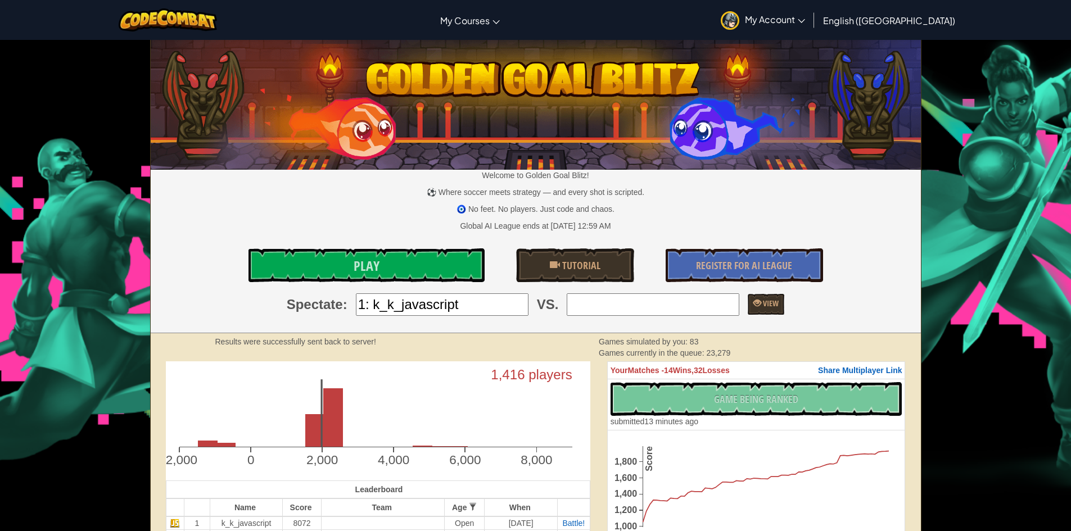
click at [593, 304] on input "search" at bounding box center [653, 304] width 173 height 22
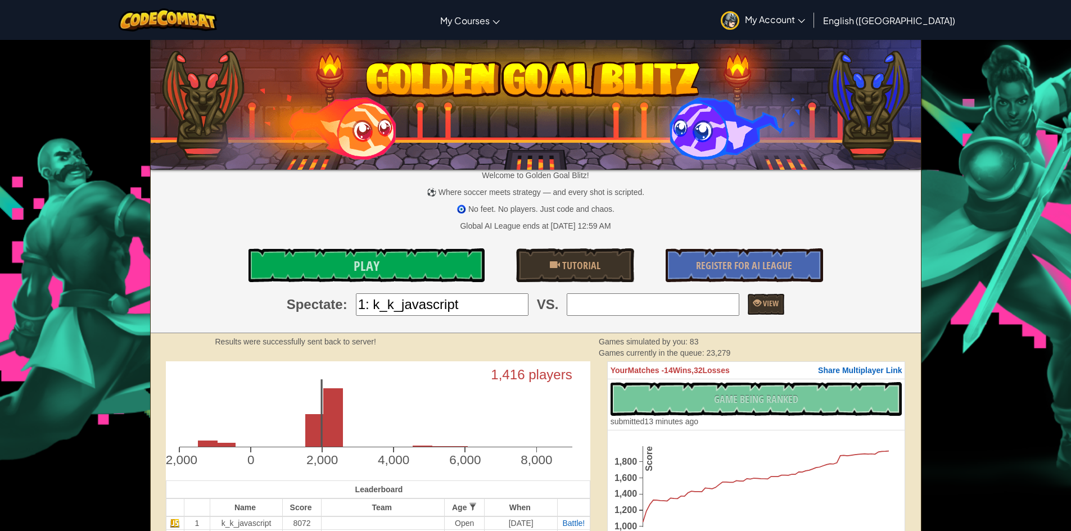
type input "5: ITCC2025SA0261"
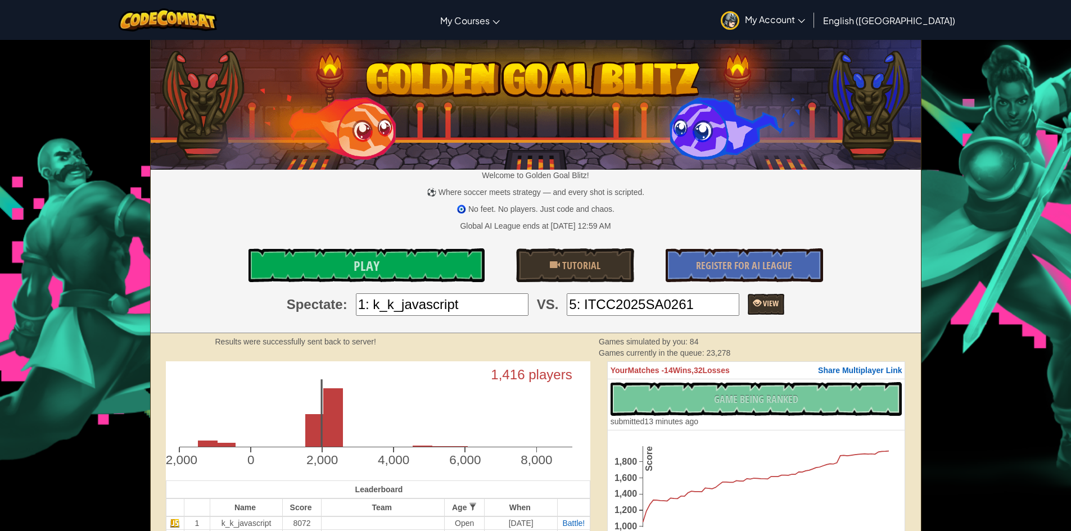
click at [771, 305] on span "View" at bounding box center [769, 303] width 17 height 11
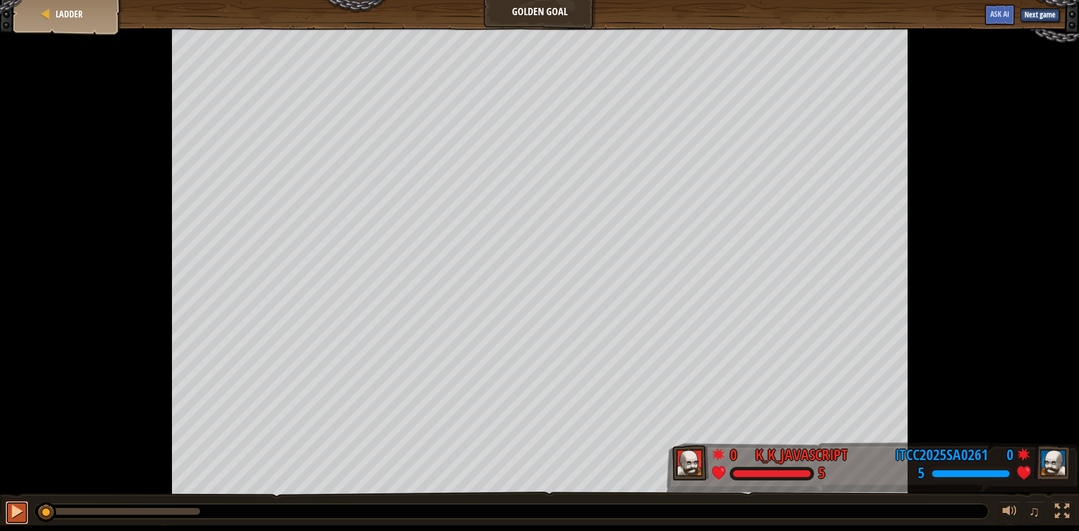
click at [24, 515] on div at bounding box center [17, 511] width 15 height 15
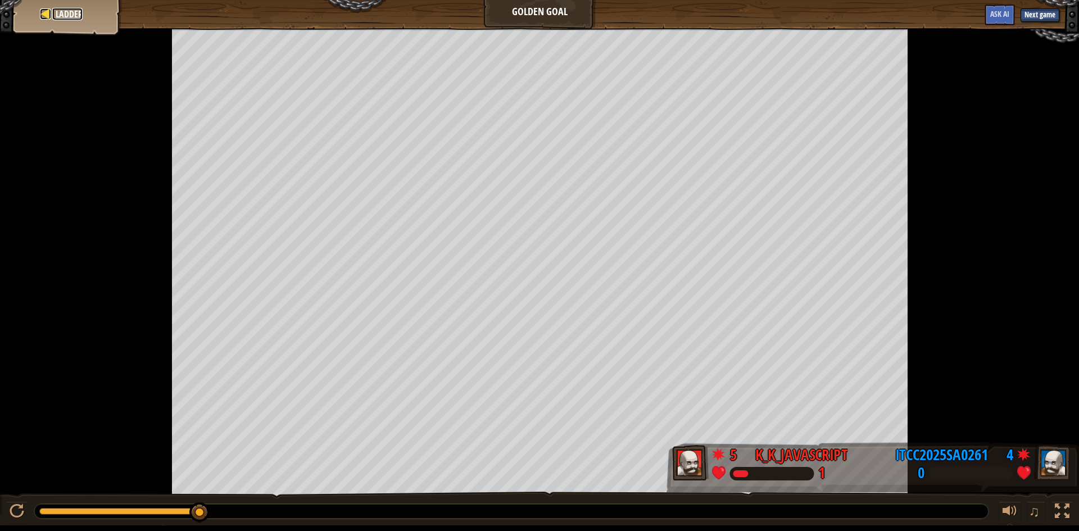
click at [56, 13] on span "Ladder" at bounding box center [69, 14] width 27 height 12
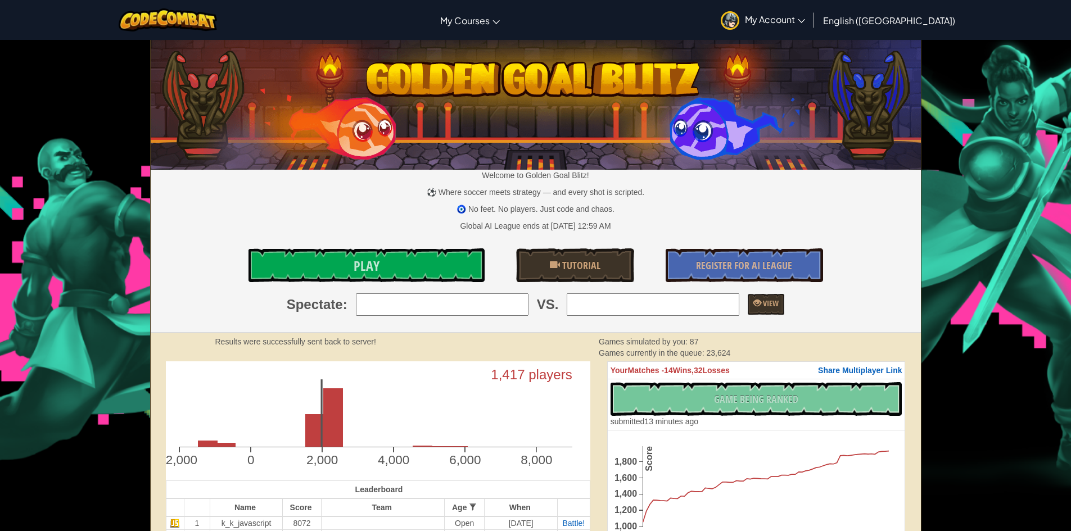
click at [471, 296] on input "search" at bounding box center [442, 304] width 173 height 22
type input "1: k_k_javascript"
click at [655, 306] on input "search" at bounding box center [653, 304] width 173 height 22
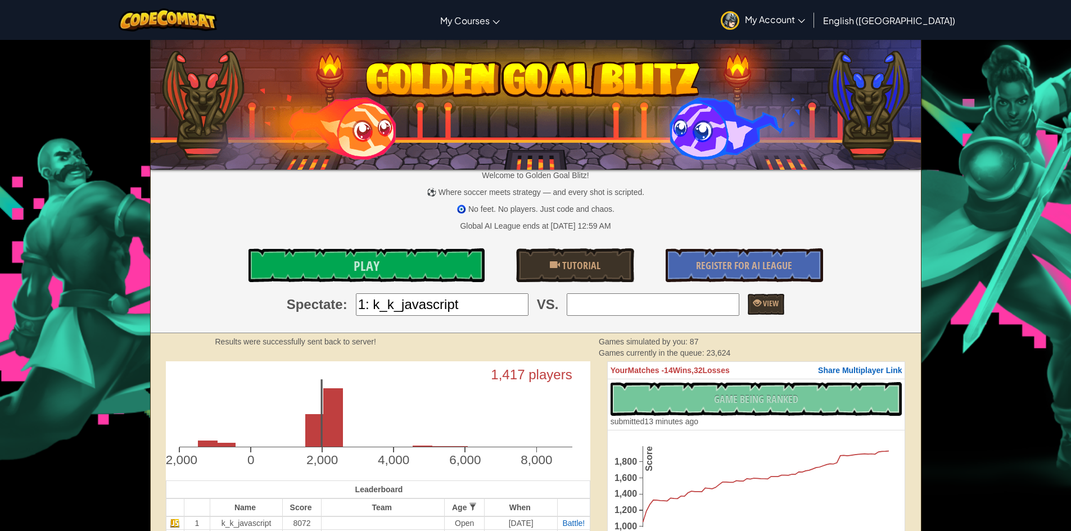
type input "5: ITCC2025SA0261"
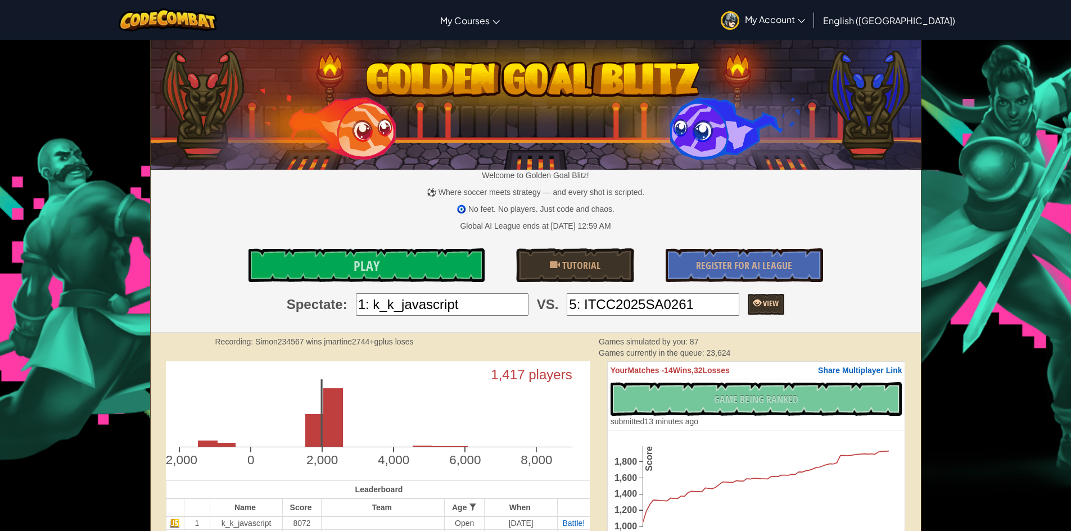
click at [763, 309] on link "View" at bounding box center [766, 304] width 37 height 21
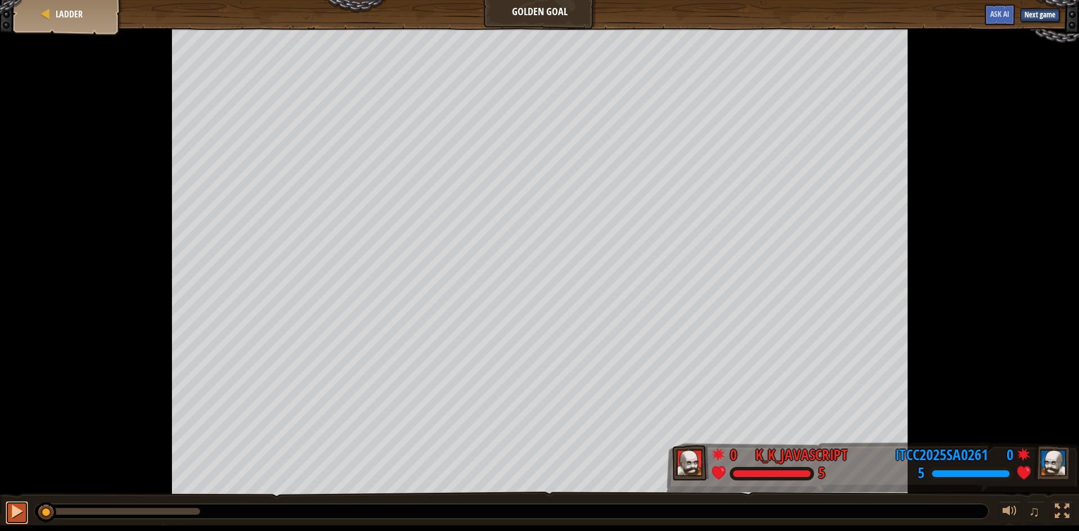
drag, startPoint x: 10, startPoint y: 511, endPoint x: 16, endPoint y: 508, distance: 6.6
click at [14, 510] on div at bounding box center [17, 511] width 15 height 15
click at [55, 7] on div "Ladder" at bounding box center [67, 14] width 90 height 28
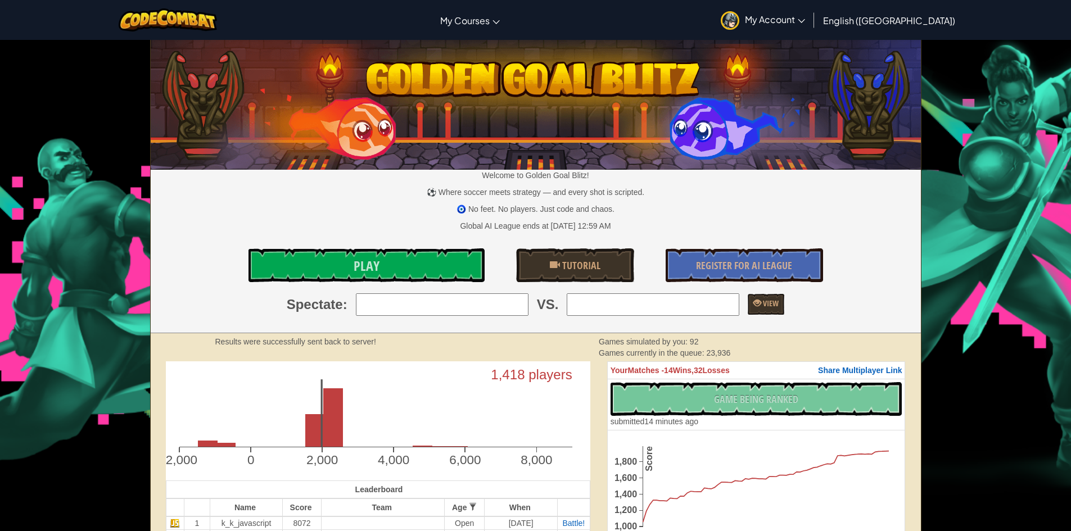
click at [376, 307] on input "search" at bounding box center [442, 304] width 173 height 22
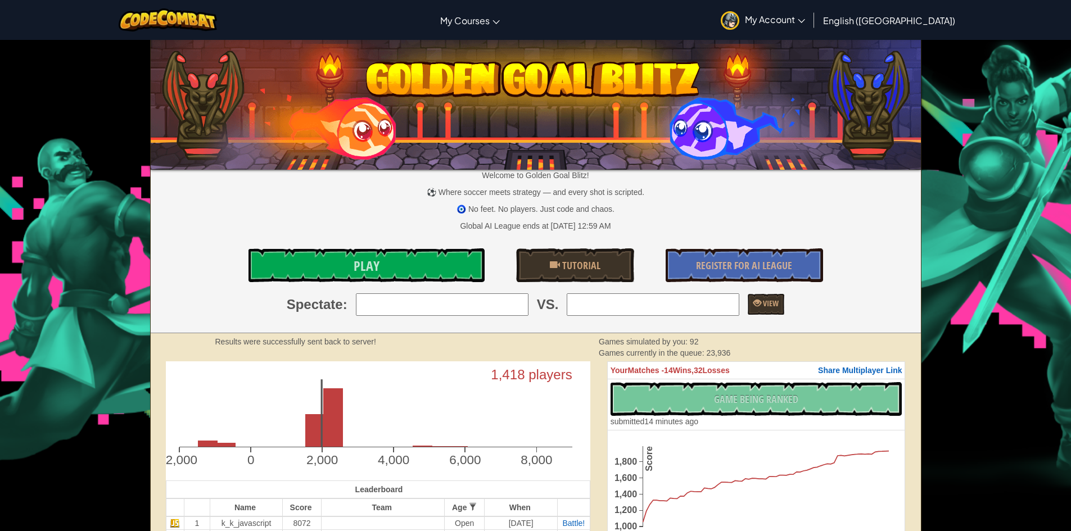
type input "5: ITCC2025SA0261"
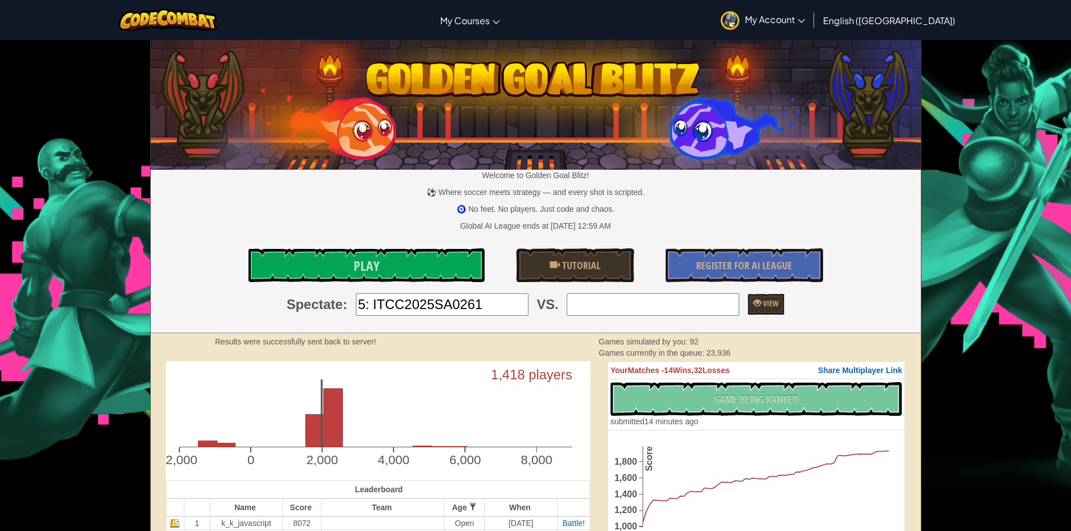
click at [664, 299] on input "search" at bounding box center [653, 304] width 173 height 22
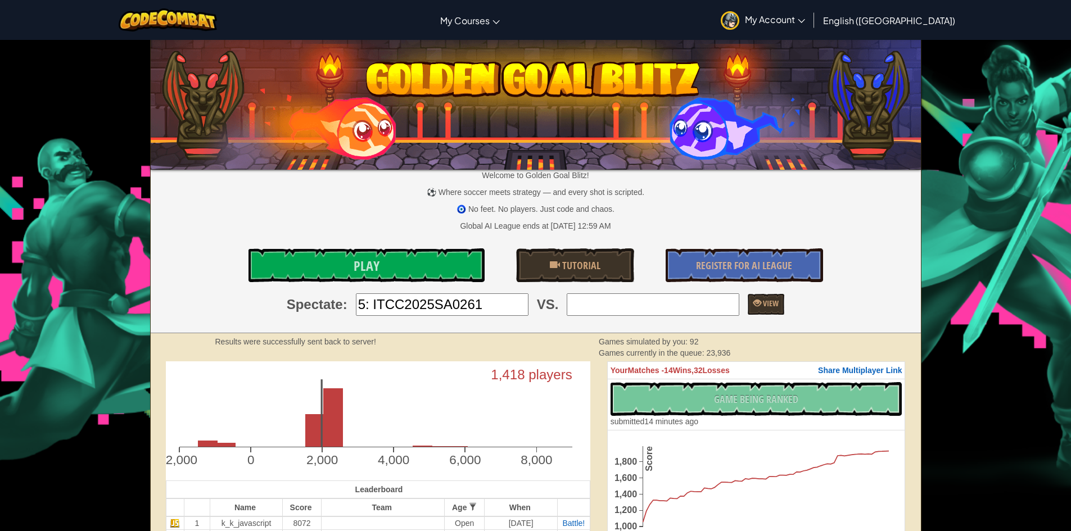
type input "1: k_k_javascript"
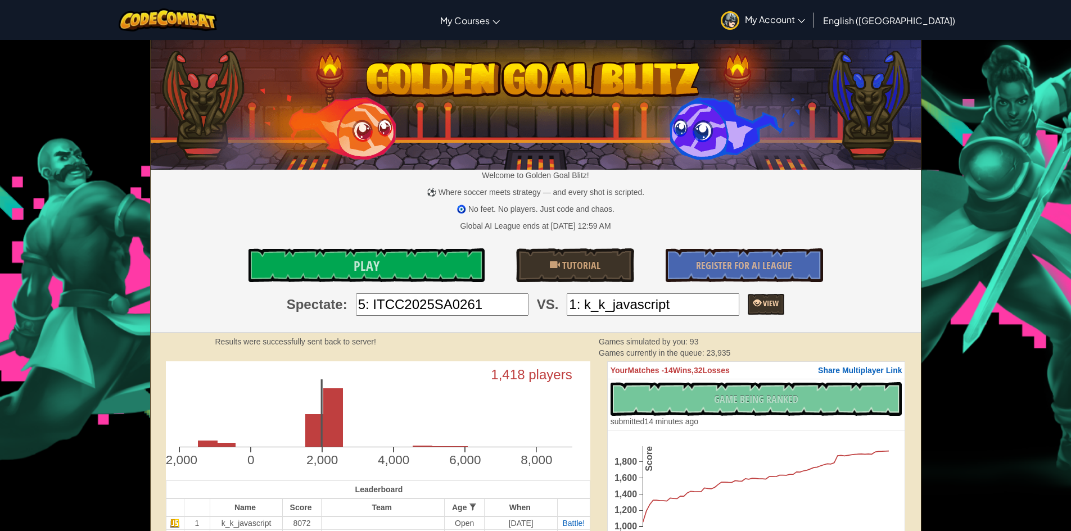
click at [748, 305] on link "View" at bounding box center [766, 304] width 37 height 21
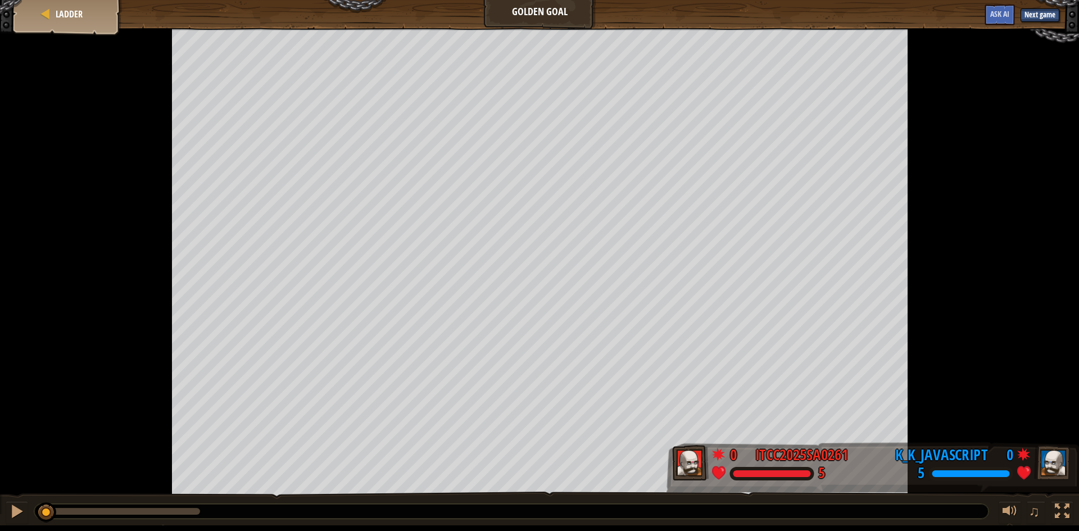
click at [3, 519] on div "♫" at bounding box center [539, 509] width 1079 height 34
click at [4, 519] on div "♫" at bounding box center [539, 509] width 1079 height 34
click at [10, 508] on div at bounding box center [17, 511] width 15 height 15
click at [55, 10] on link "Ladder" at bounding box center [67, 14] width 30 height 12
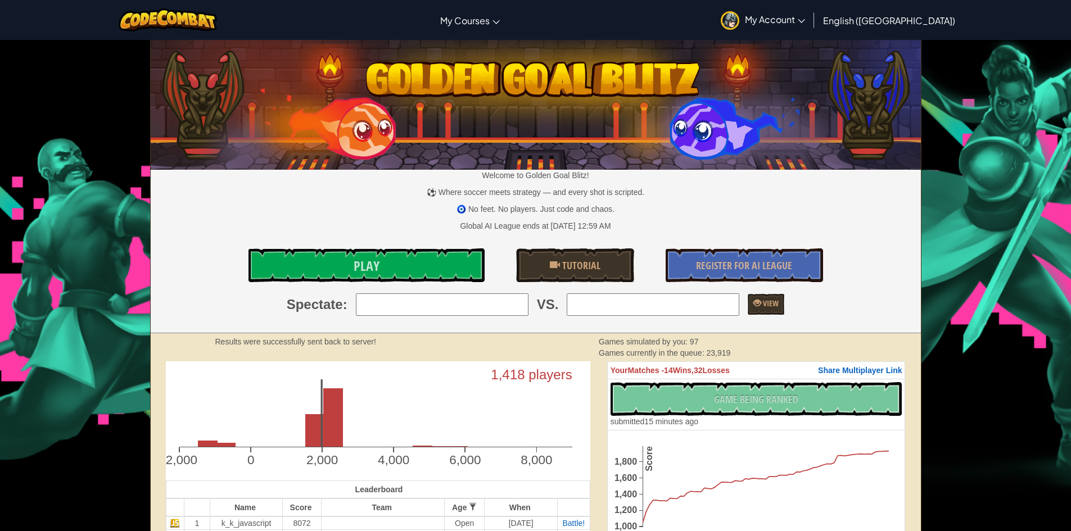
type input "3: SenseiKaj"
drag, startPoint x: 627, startPoint y: 309, endPoint x: 627, endPoint y: 302, distance: 6.7
click at [627, 309] on input "search" at bounding box center [653, 304] width 173 height 22
type input "1: k_k_javascript"
click at [769, 299] on span "View" at bounding box center [769, 303] width 17 height 11
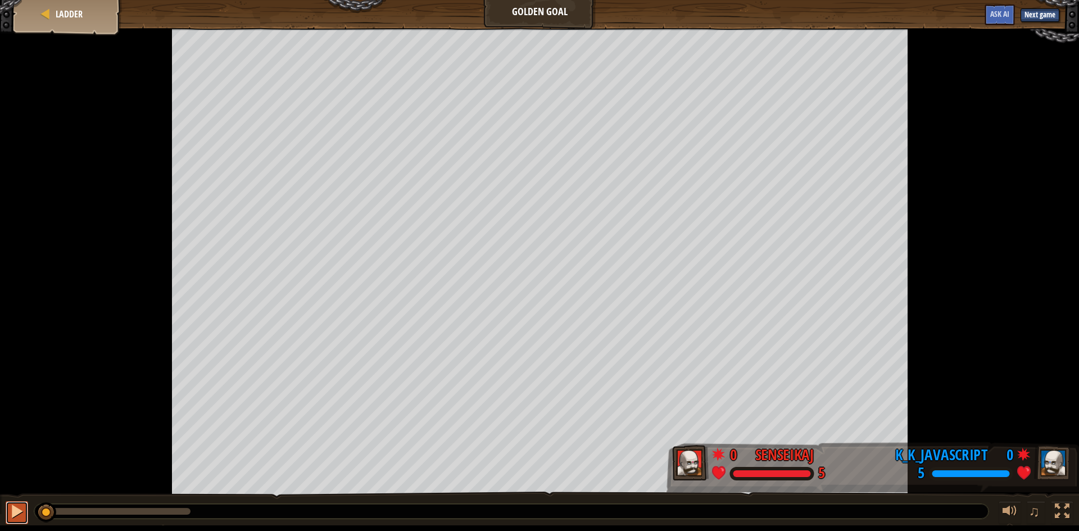
click at [13, 505] on div at bounding box center [17, 511] width 15 height 15
click at [51, 9] on div "Ladder" at bounding box center [67, 14] width 90 height 28
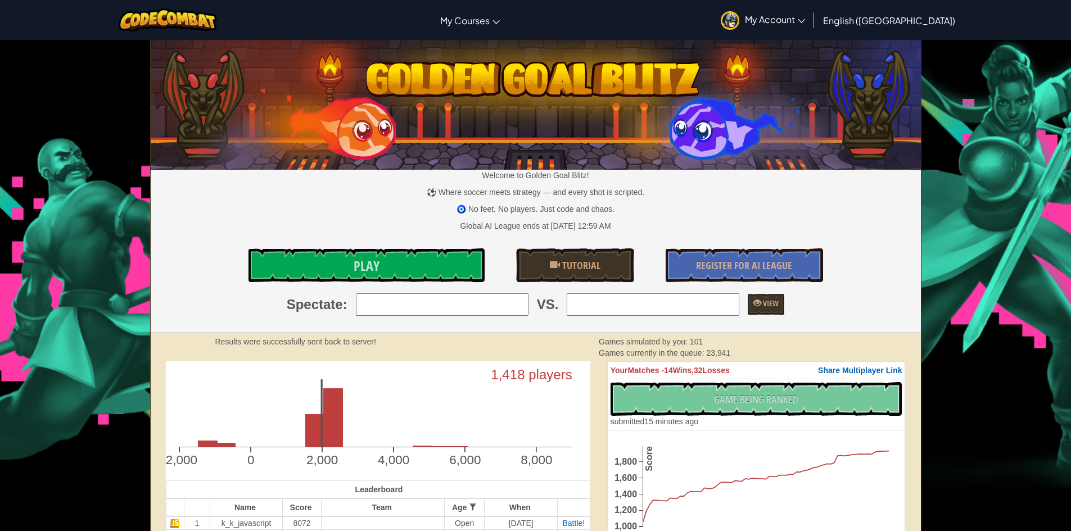
click at [448, 299] on input "search" at bounding box center [442, 304] width 173 height 22
type input "1: k_k_javascript"
click at [655, 314] on input "search" at bounding box center [653, 304] width 173 height 22
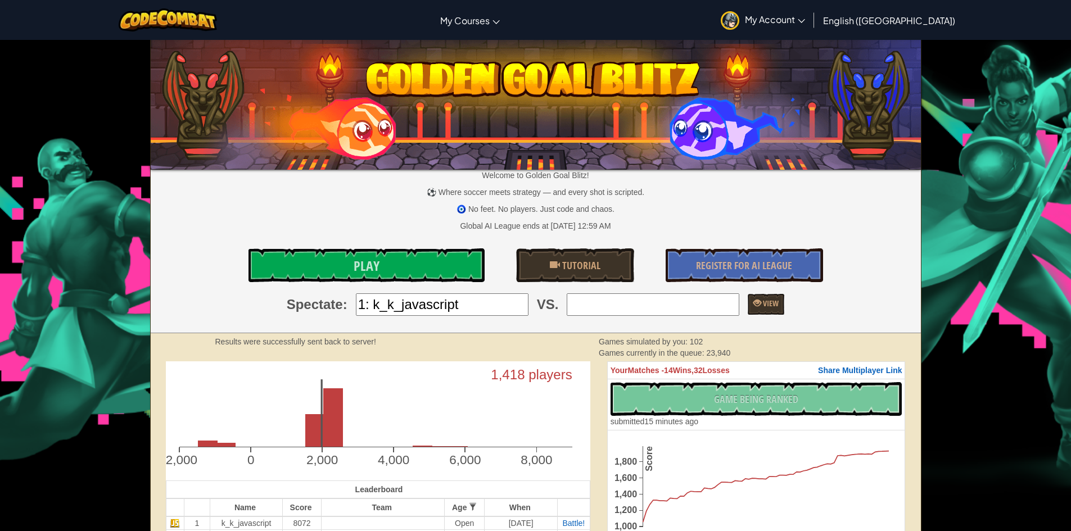
type input "3: SenseiKaj"
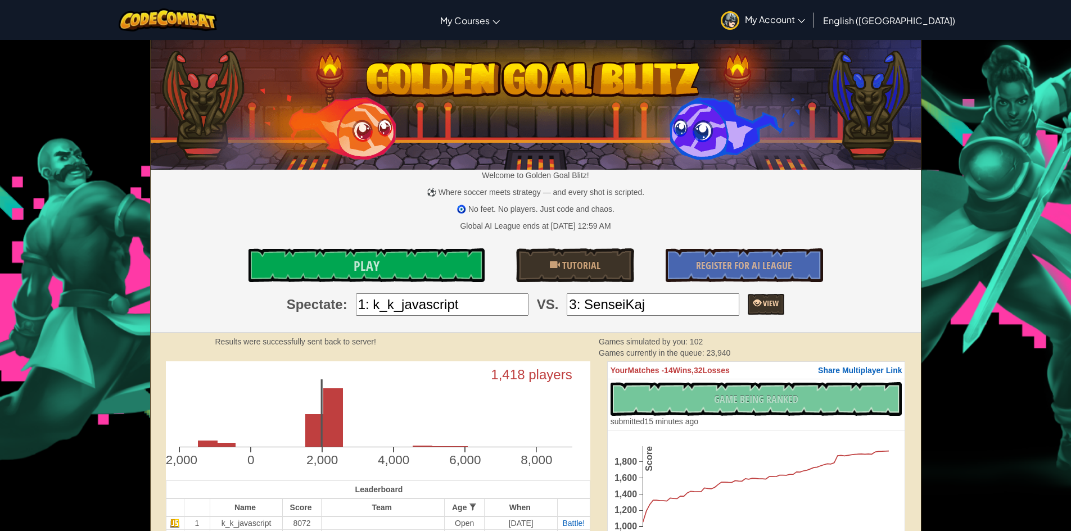
click at [753, 296] on link "View" at bounding box center [766, 304] width 37 height 21
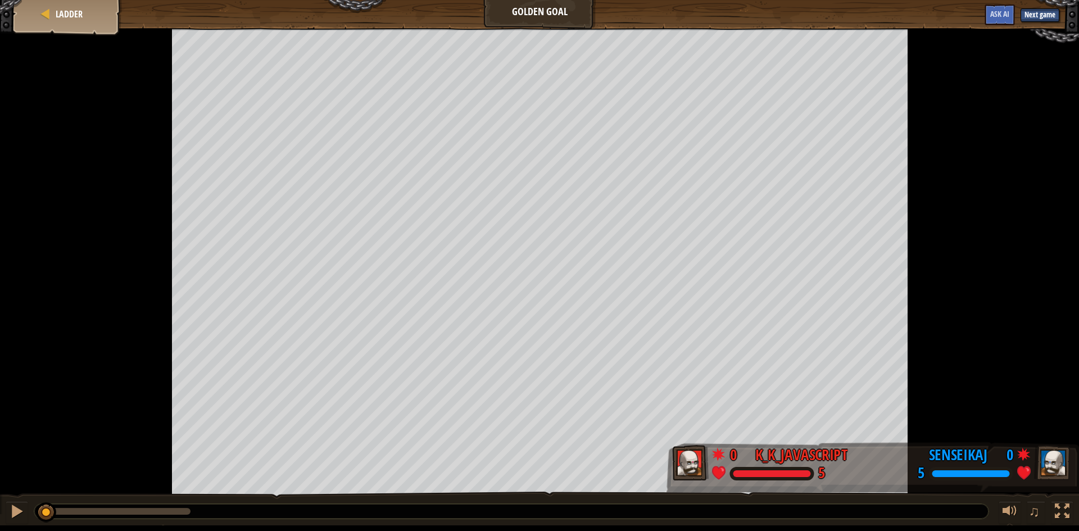
click at [5, 510] on div "♫" at bounding box center [539, 509] width 1079 height 34
click at [11, 513] on div at bounding box center [17, 511] width 15 height 15
